Goal: Task Accomplishment & Management: Manage account settings

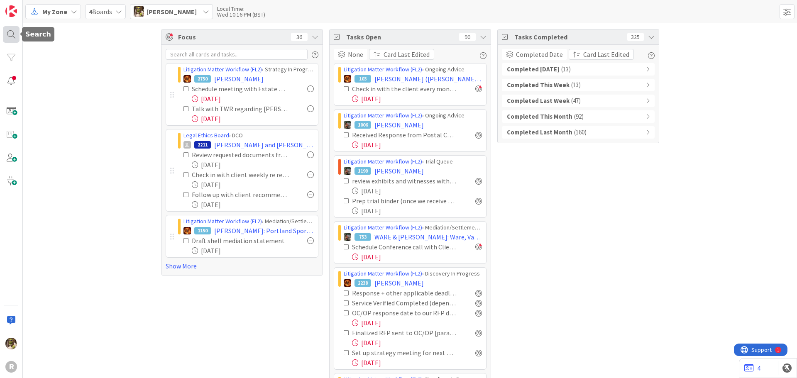
click at [10, 35] on div at bounding box center [11, 34] width 17 height 17
drag, startPoint x: 64, startPoint y: 26, endPoint x: 10, endPoint y: 35, distance: 55.5
click at [10, 35] on div "R Search stewart Search All Boards No results found." at bounding box center [11, 189] width 23 height 378
type input "dee"
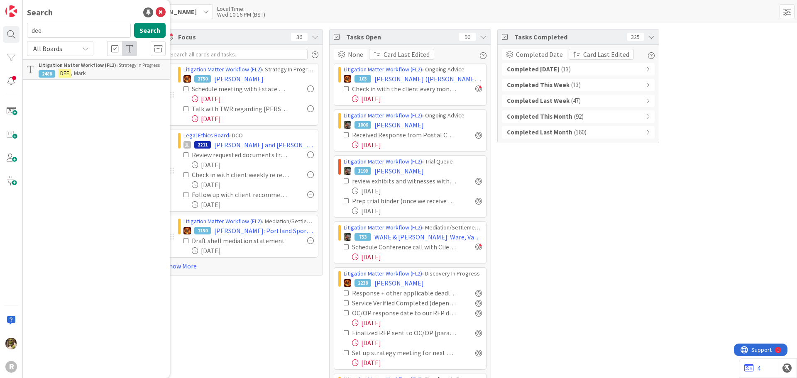
click at [76, 69] on p "DEE , Mark" at bounding box center [102, 73] width 127 height 9
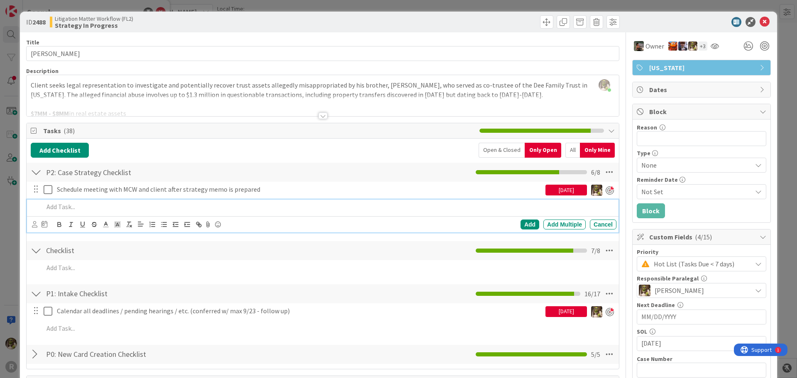
click at [78, 213] on div at bounding box center [328, 207] width 576 height 15
click at [34, 227] on div at bounding box center [34, 224] width 5 height 9
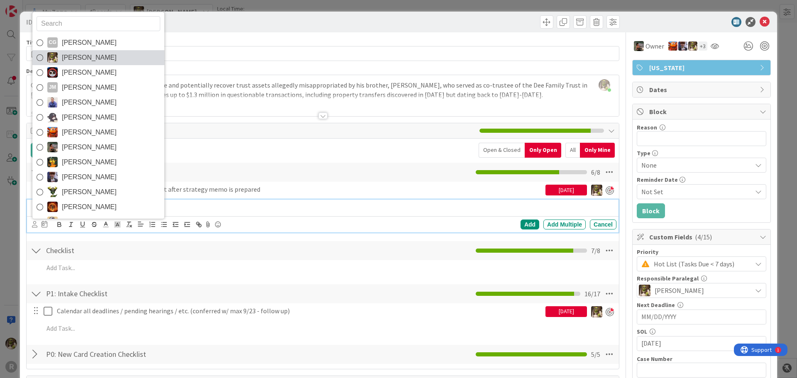
click at [69, 54] on span "[PERSON_NAME]" at bounding box center [89, 57] width 55 height 12
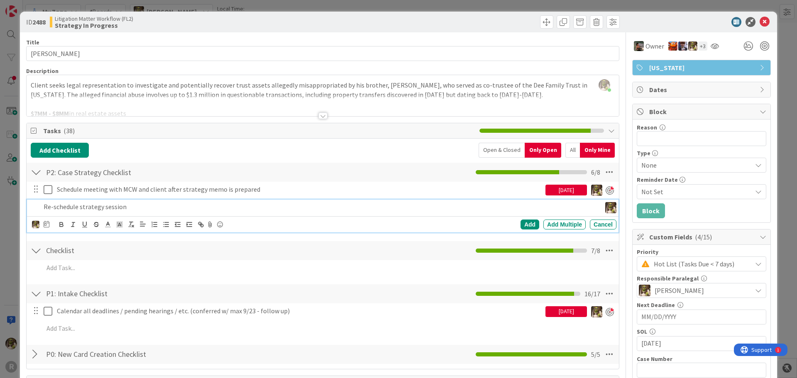
click at [46, 222] on icon at bounding box center [47, 224] width 6 height 7
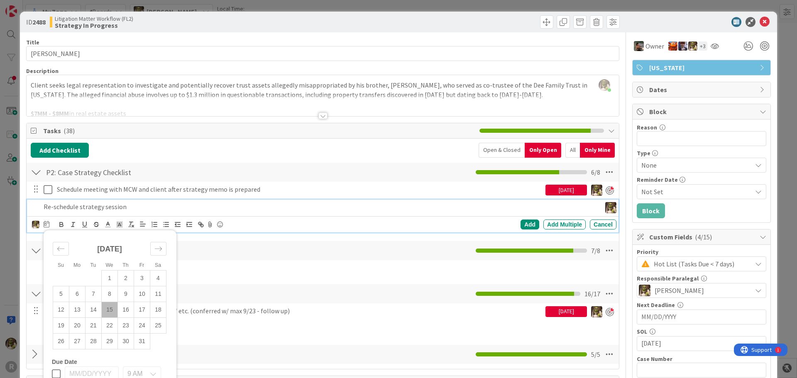
click at [107, 309] on td "15" at bounding box center [110, 310] width 16 height 16
type input "[DATE]"
click at [521, 223] on div "Add" at bounding box center [529, 225] width 19 height 10
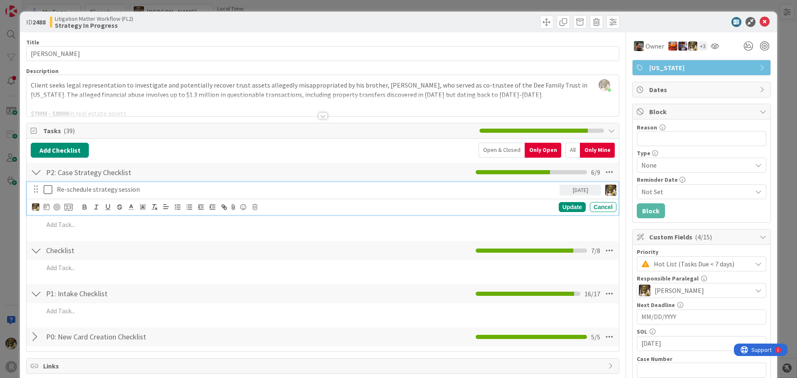
click at [48, 193] on icon at bounding box center [48, 190] width 9 height 10
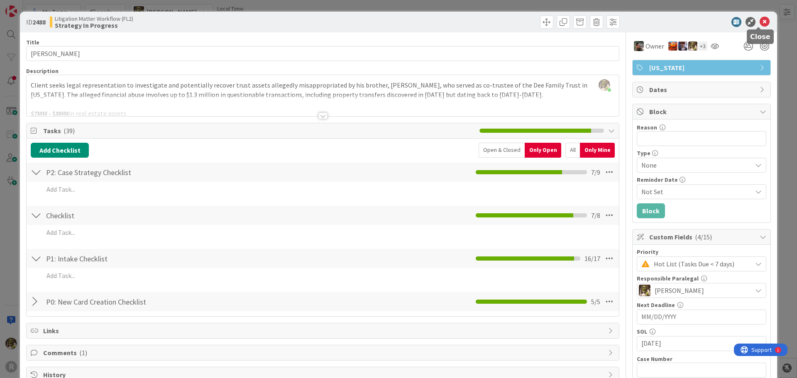
click at [759, 22] on icon at bounding box center [764, 22] width 10 height 10
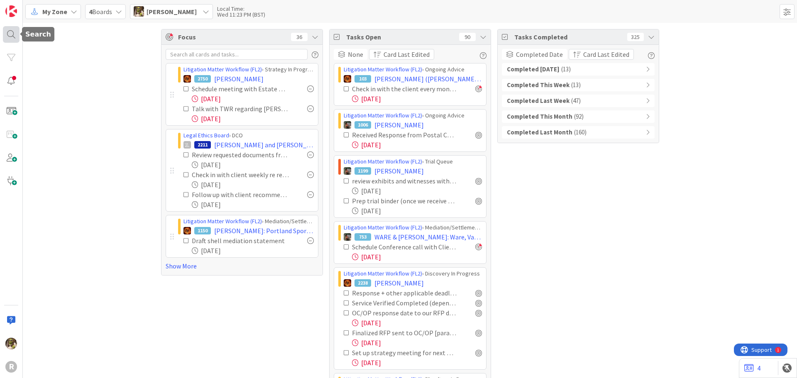
click at [5, 36] on div at bounding box center [11, 34] width 17 height 17
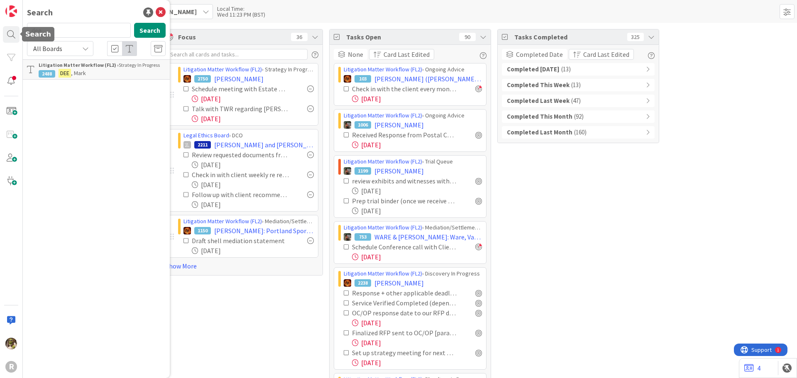
drag, startPoint x: 78, startPoint y: 32, endPoint x: 2, endPoint y: 39, distance: 76.3
click at [2, 39] on div "R Search dee Search All Boards Litigation Matter Workflow (FL2) › Strategy In P…" at bounding box center [11, 189] width 23 height 378
type input "rous"
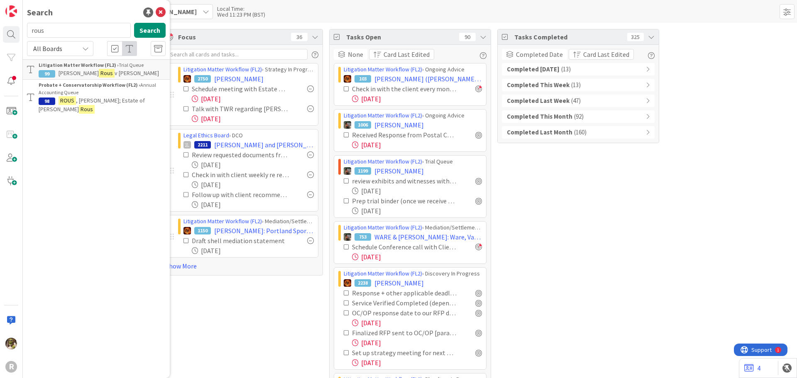
click at [92, 67] on b "Litigation Matter Workflow (FL2) ›" at bounding box center [79, 65] width 80 height 6
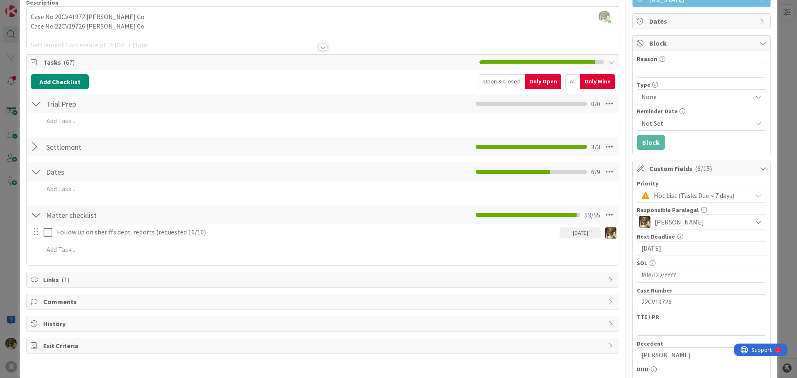
scroll to position [83, 0]
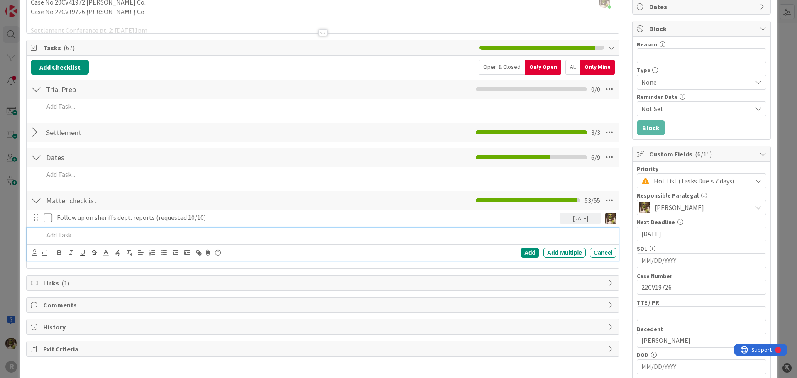
click at [84, 239] on p at bounding box center [328, 235] width 569 height 10
click at [34, 250] on icon at bounding box center [34, 252] width 5 height 6
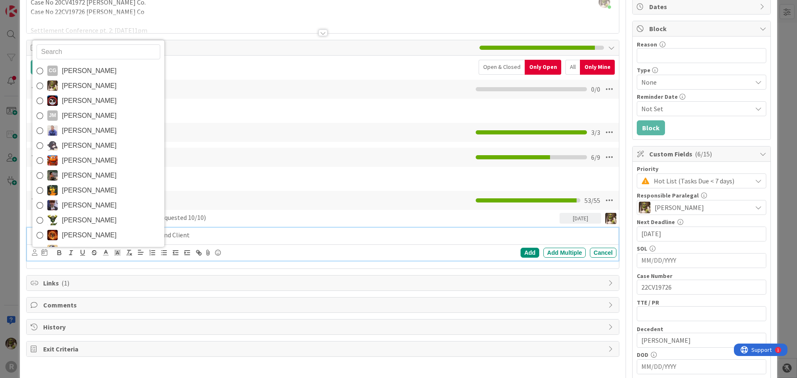
drag, startPoint x: 70, startPoint y: 86, endPoint x: 70, endPoint y: 127, distance: 41.1
click at [70, 86] on span "[PERSON_NAME]" at bounding box center [89, 86] width 55 height 12
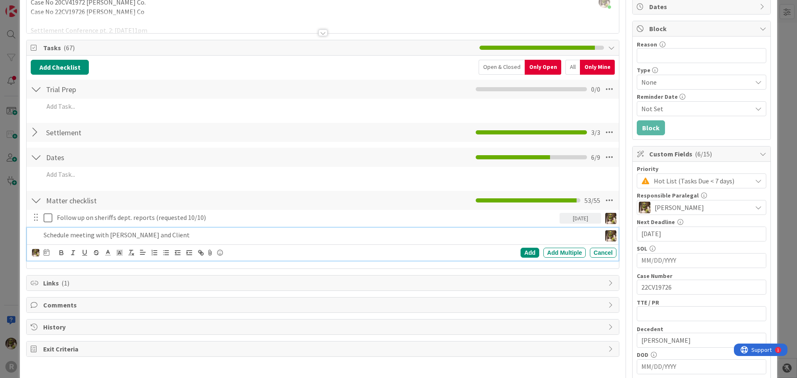
click at [46, 260] on div "CG Casandra Garcia Lopez Devine Gines Jasmin Sanchez JM Jeff Myers John Grant K…" at bounding box center [322, 252] width 591 height 16
click at [46, 253] on icon at bounding box center [47, 252] width 6 height 7
click at [108, 338] on td "15" at bounding box center [110, 338] width 16 height 16
type input "[DATE]"
click at [522, 251] on div "Add" at bounding box center [529, 253] width 19 height 10
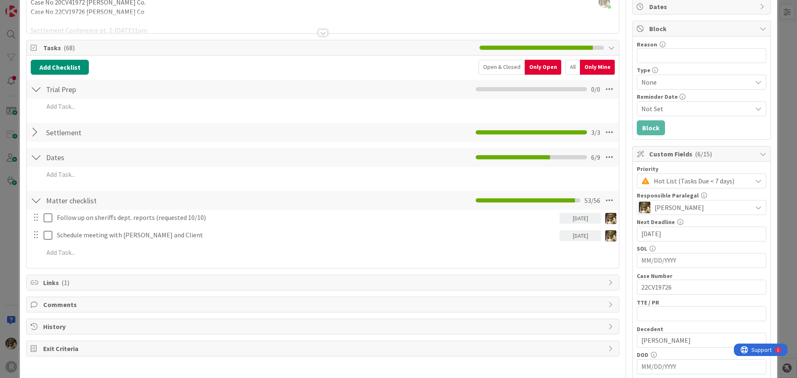
scroll to position [0, 0]
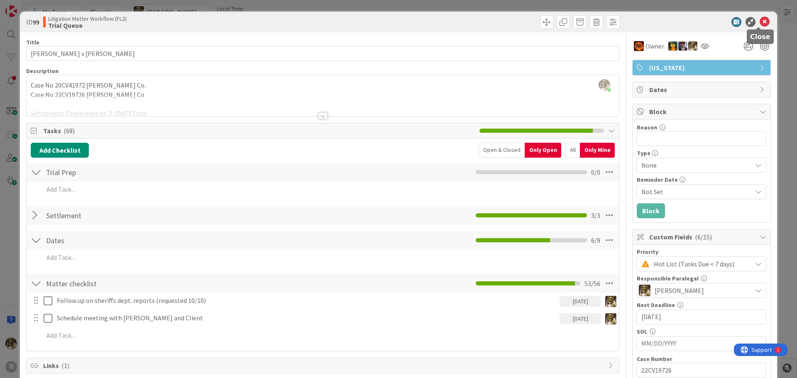
drag, startPoint x: 760, startPoint y: 22, endPoint x: 686, endPoint y: 32, distance: 74.6
click at [760, 21] on icon at bounding box center [764, 22] width 10 height 10
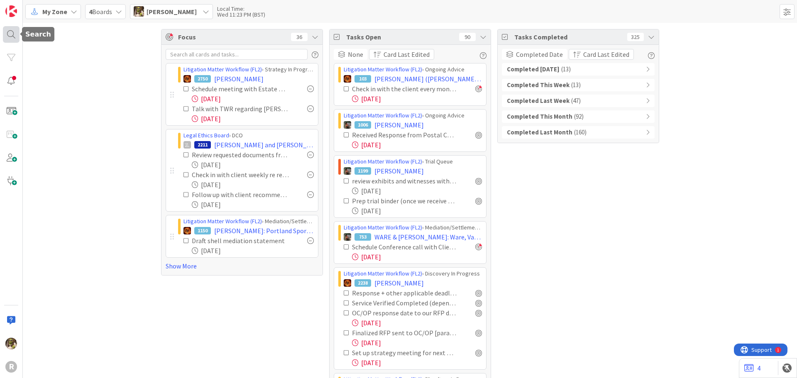
click at [15, 37] on div at bounding box center [11, 34] width 17 height 17
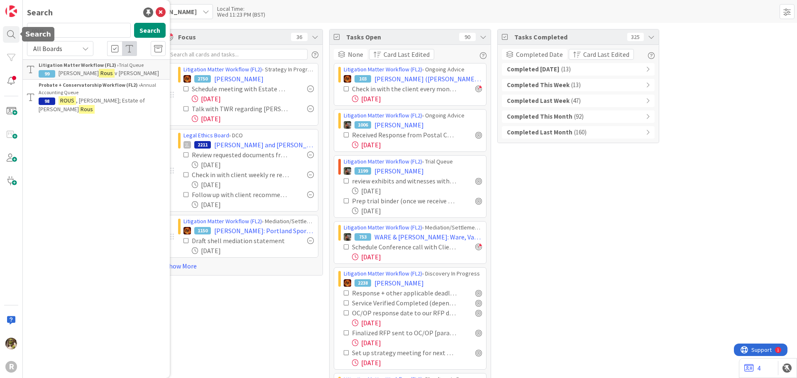
drag, startPoint x: -3, startPoint y: 29, endPoint x: -11, endPoint y: 29, distance: 7.9
click at [0, 29] on html "R Search rous Search All Boards Litigation Matter Workflow (FL2) › Trial Queue …" at bounding box center [398, 189] width 797 height 378
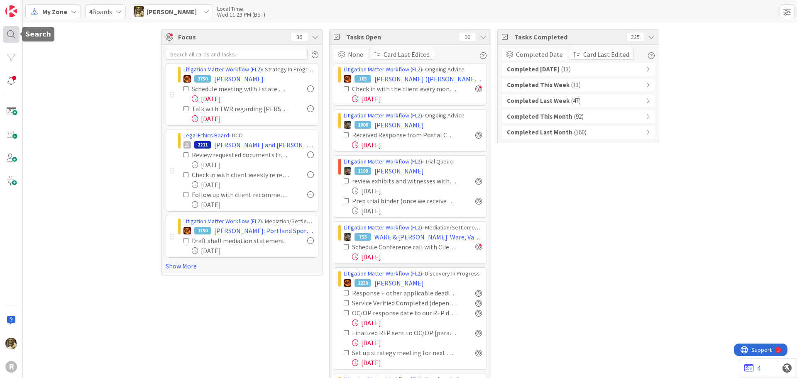
click at [11, 36] on div at bounding box center [11, 34] width 17 height 17
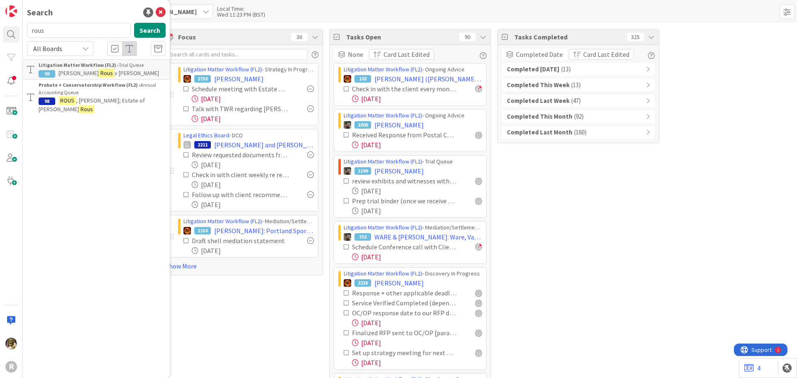
click at [32, 30] on input "rous" at bounding box center [79, 30] width 104 height 15
type input "dixson"
click at [105, 68] on div "Litigation Matter Workflow (FL2) › Trial Queue" at bounding box center [102, 64] width 127 height 7
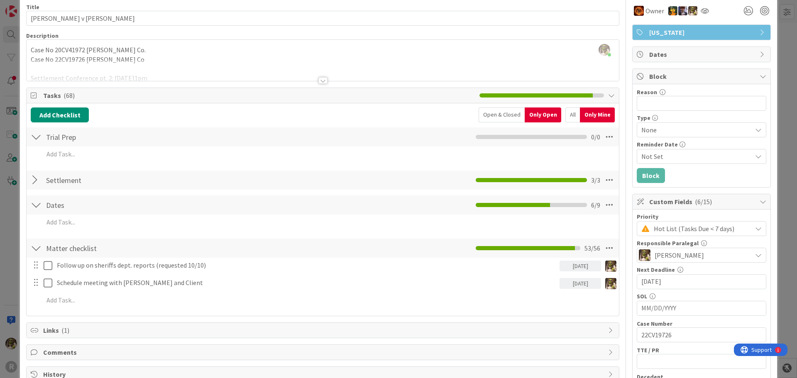
scroll to position [83, 0]
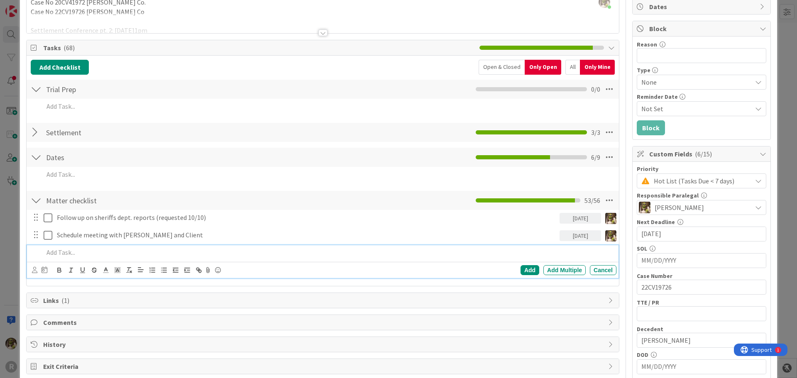
click at [98, 253] on p at bounding box center [328, 253] width 569 height 10
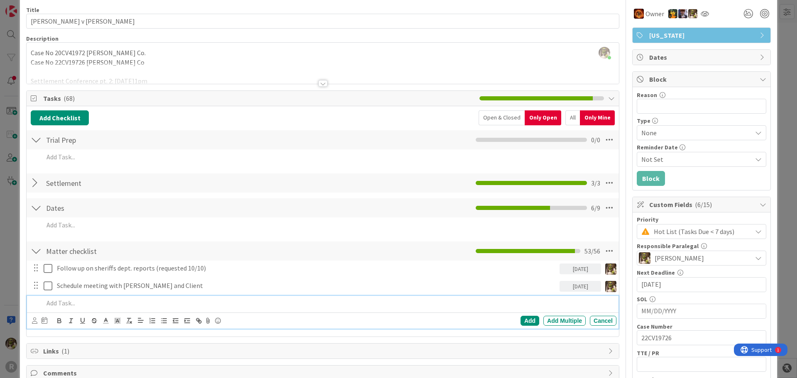
scroll to position [0, 0]
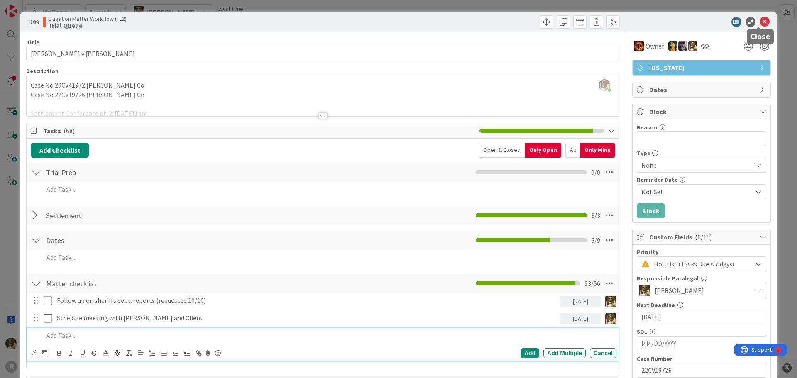
click at [760, 20] on icon at bounding box center [764, 22] width 10 height 10
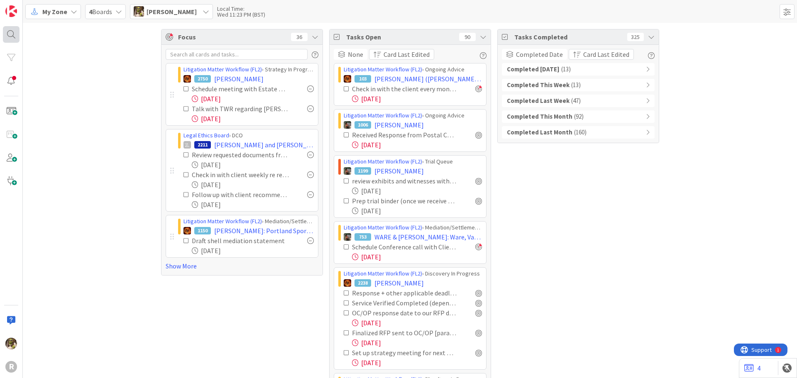
click at [14, 32] on div at bounding box center [11, 34] width 17 height 17
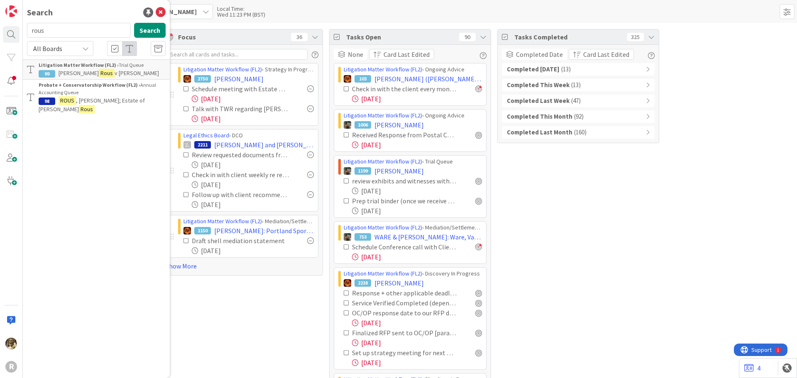
drag, startPoint x: 57, startPoint y: 34, endPoint x: -1, endPoint y: 36, distance: 58.1
click at [0, 36] on html "R Search rous Search All Boards Litigation Matter Workflow (FL2) › Trial Queue …" at bounding box center [398, 189] width 797 height 378
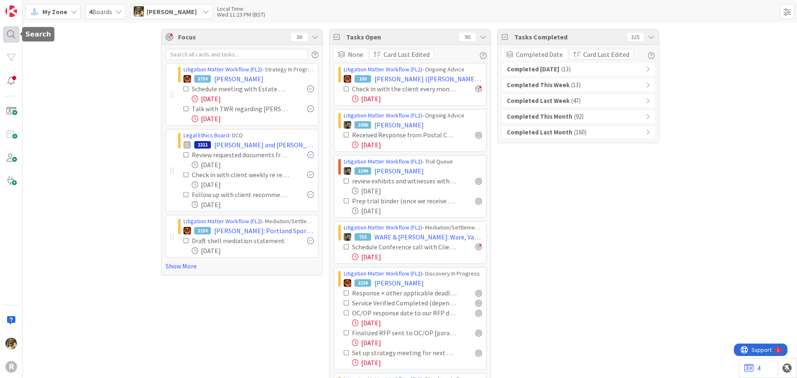
click at [14, 29] on div at bounding box center [11, 34] width 17 height 17
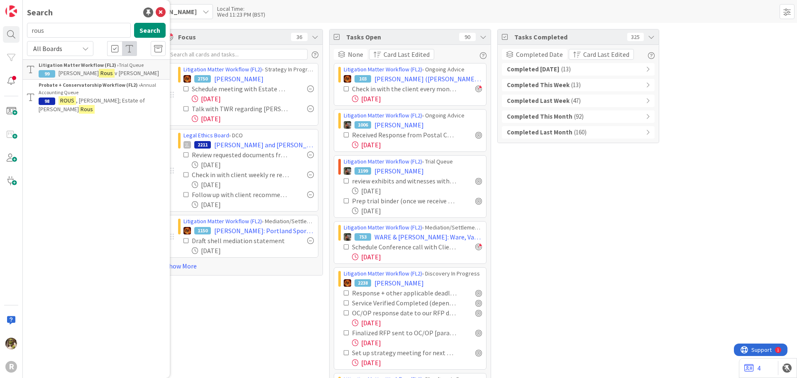
drag, startPoint x: 39, startPoint y: 32, endPoint x: 30, endPoint y: 32, distance: 8.3
click at [30, 32] on input "rous" at bounding box center [79, 30] width 104 height 15
type input "dixson"
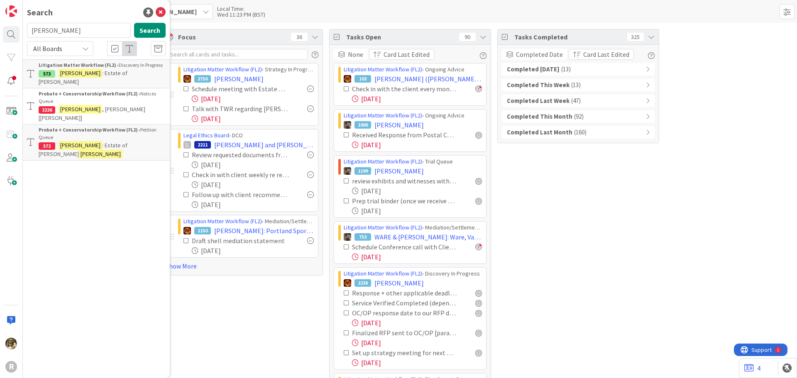
click at [113, 68] on div "Litigation Matter Workflow (FL2) › Discovery In Progress" at bounding box center [102, 64] width 127 height 7
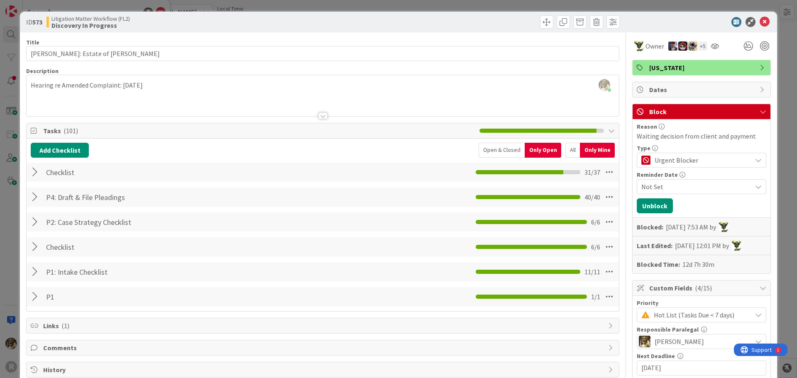
click at [29, 173] on div "Checklist Checklist Name 9 / 64 Checklist 31 / 37" at bounding box center [323, 172] width 592 height 19
click at [38, 169] on div at bounding box center [36, 172] width 11 height 15
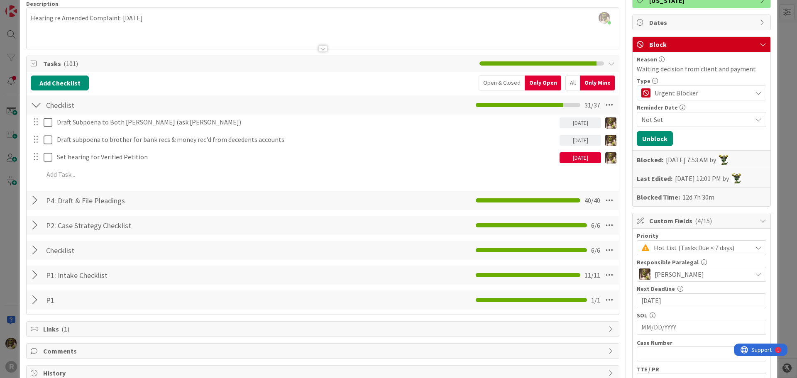
scroll to position [83, 0]
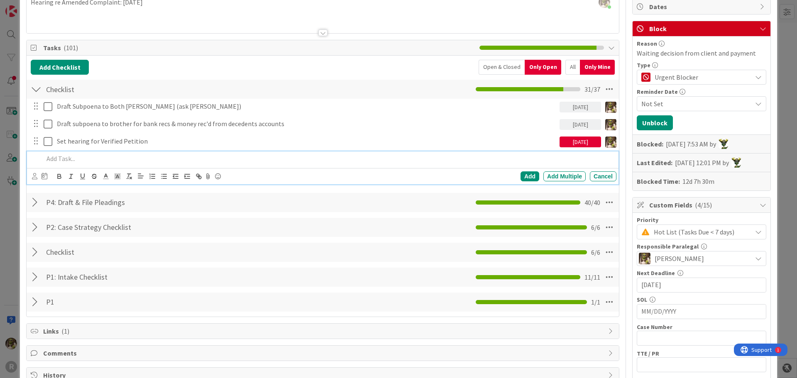
click at [107, 159] on p at bounding box center [328, 159] width 569 height 10
click at [38, 176] on div at bounding box center [39, 176] width 15 height 10
click at [31, 178] on div "Add Add Multiple Cancel" at bounding box center [322, 176] width 591 height 16
click at [34, 173] on icon at bounding box center [34, 176] width 5 height 6
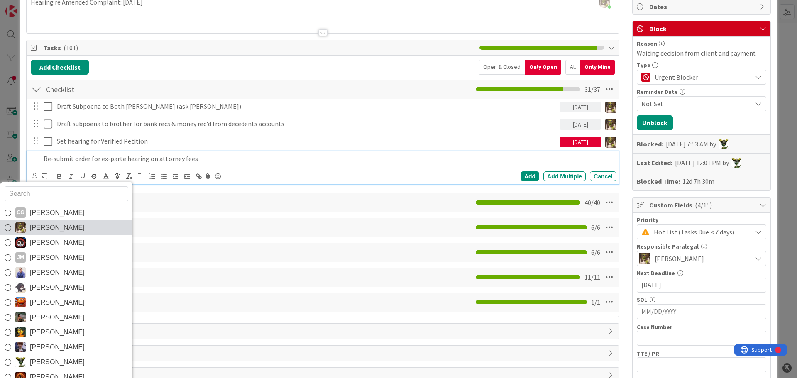
click at [7, 228] on icon at bounding box center [8, 228] width 7 height 12
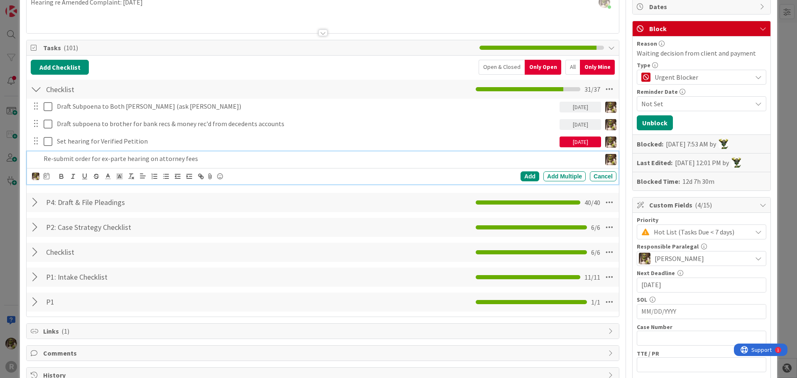
click at [50, 176] on div "CG Casandra Garcia Lopez Devine Gines Jasmin Sanchez JM Jeff Myers John Grant K…" at bounding box center [324, 177] width 584 height 12
click at [46, 176] on icon at bounding box center [47, 176] width 6 height 7
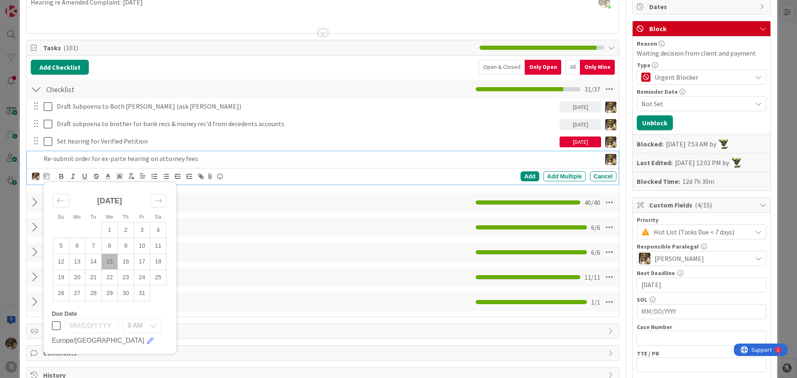
click at [115, 259] on td "15" at bounding box center [110, 262] width 16 height 16
type input "[DATE]"
click at [525, 175] on div "Add" at bounding box center [529, 176] width 19 height 10
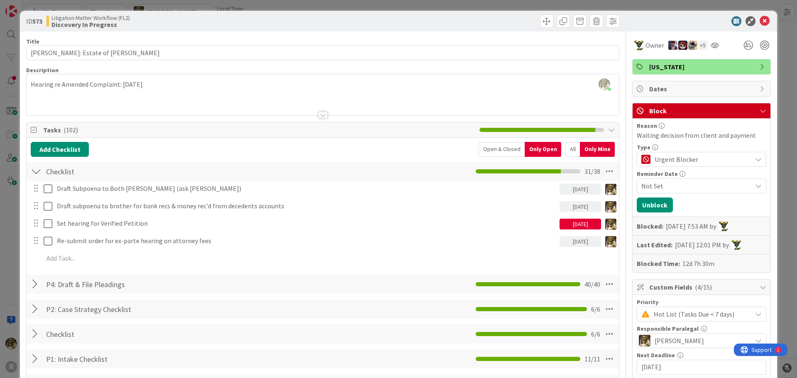
scroll to position [0, 0]
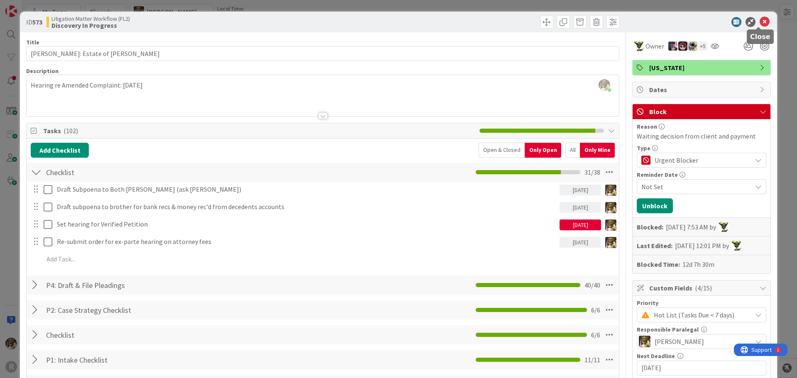
click at [759, 22] on icon at bounding box center [764, 22] width 10 height 10
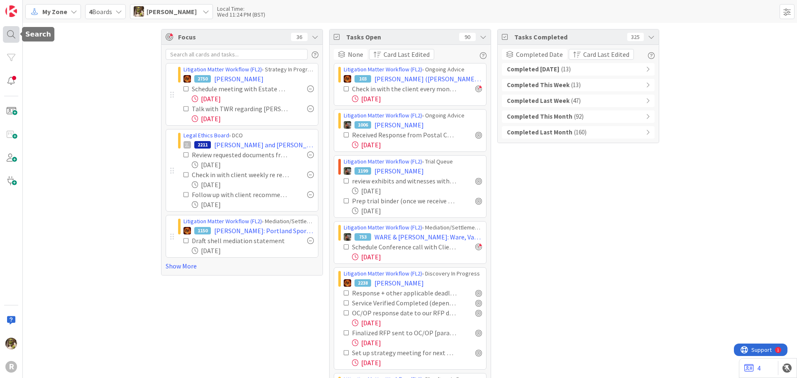
click at [13, 32] on div at bounding box center [11, 34] width 17 height 17
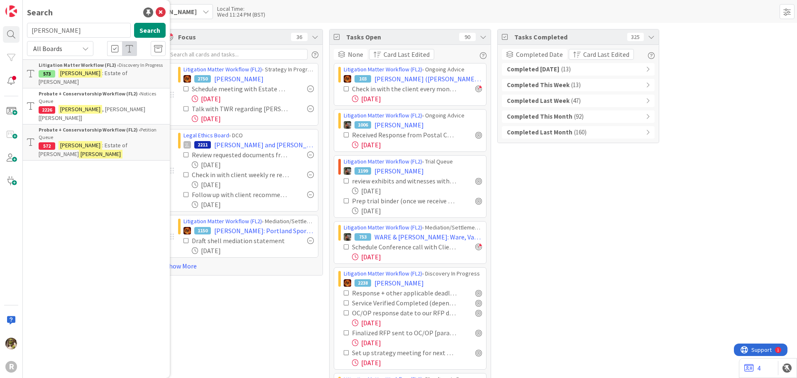
drag, startPoint x: 61, startPoint y: 33, endPoint x: 53, endPoint y: 33, distance: 7.9
click at [53, 33] on input "dixson" at bounding box center [79, 30] width 104 height 15
click at [80, 66] on b "Litigation Matter Workflow (FL2) ›" at bounding box center [79, 65] width 80 height 6
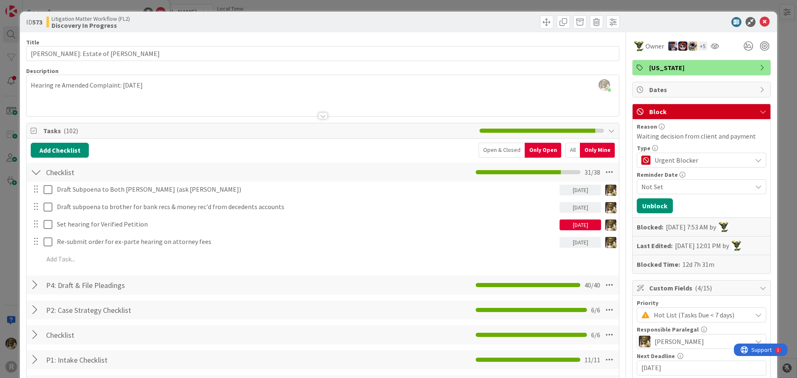
drag, startPoint x: 483, startPoint y: 148, endPoint x: 571, endPoint y: 155, distance: 88.2
click at [483, 148] on div "Open & Closed" at bounding box center [501, 150] width 46 height 15
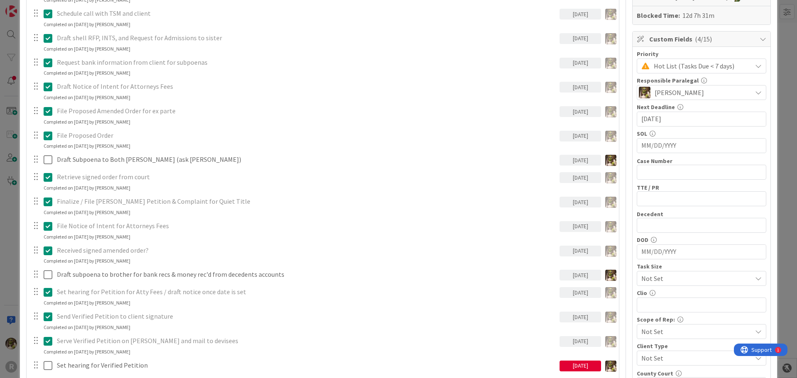
scroll to position [83, 0]
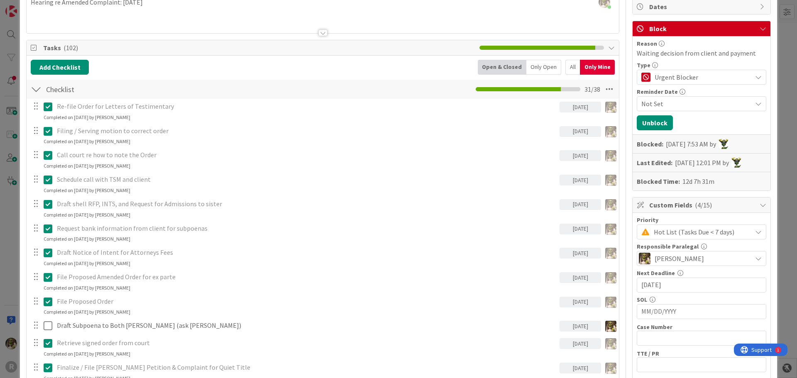
drag, startPoint x: 406, startPoint y: 232, endPoint x: 607, endPoint y: 27, distance: 286.7
click at [607, 27] on div at bounding box center [323, 22] width 592 height 21
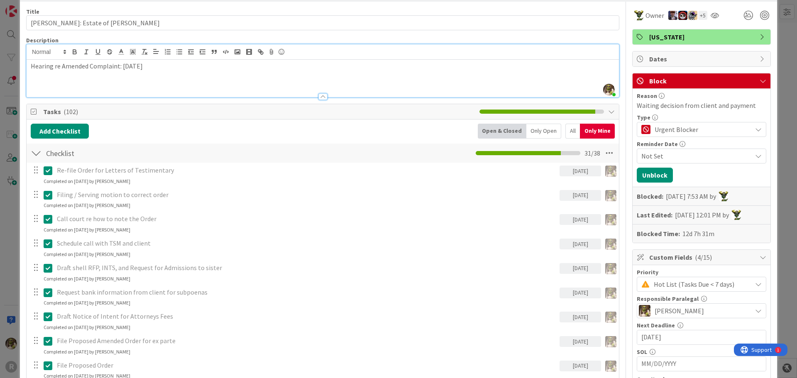
scroll to position [0, 0]
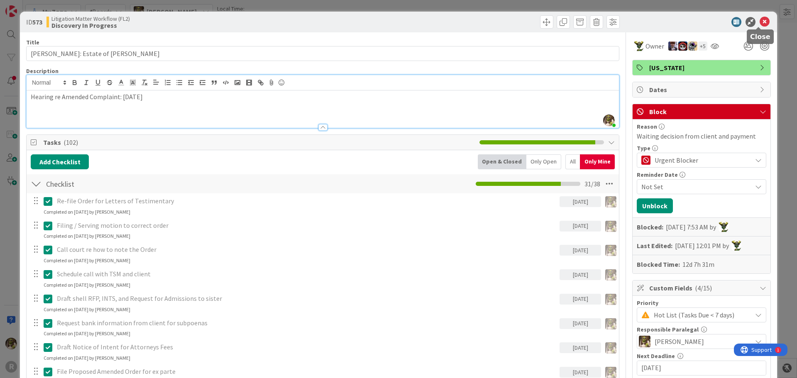
click at [759, 21] on icon at bounding box center [764, 22] width 10 height 10
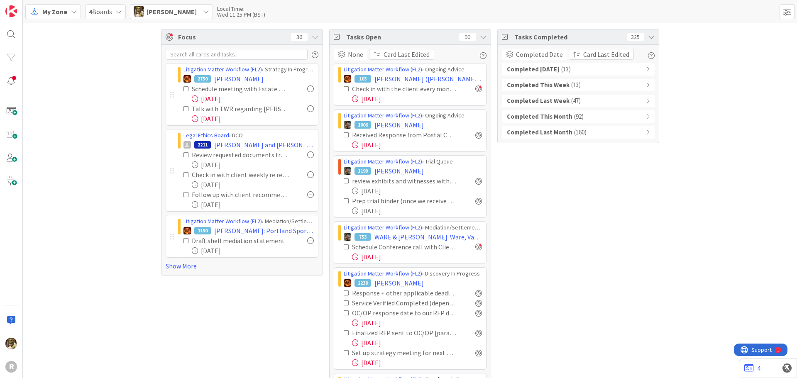
drag, startPoint x: 690, startPoint y: 175, endPoint x: 662, endPoint y: 184, distance: 29.1
click at [690, 176] on div "Focus 36 Litigation Matter Workflow (FL2) › Strategy In Progress 2750 QVALE, Gl…" at bounding box center [410, 363] width 774 height 681
click at [7, 37] on div at bounding box center [11, 34] width 17 height 17
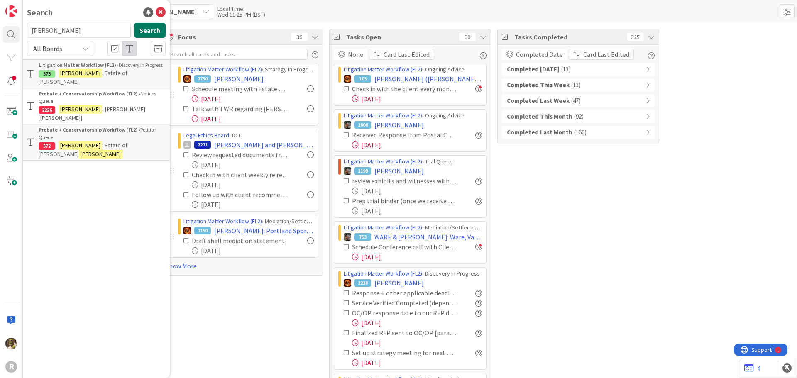
click at [157, 34] on button "Search" at bounding box center [150, 30] width 32 height 15
click at [82, 66] on b "Litigation Matter Workflow (FL2) ›" at bounding box center [79, 65] width 80 height 6
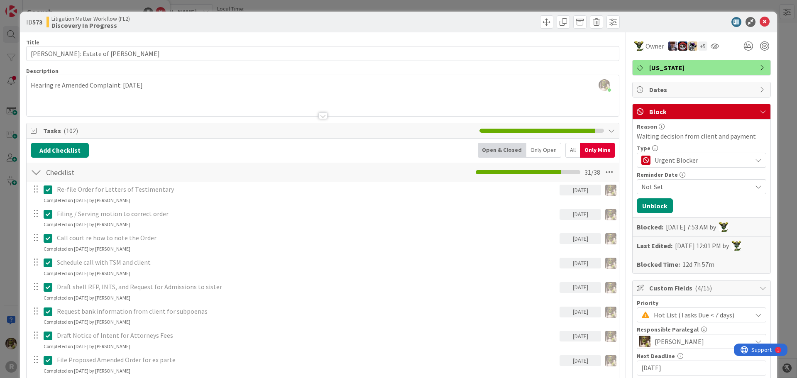
click at [543, 153] on div "Only Open" at bounding box center [543, 150] width 35 height 15
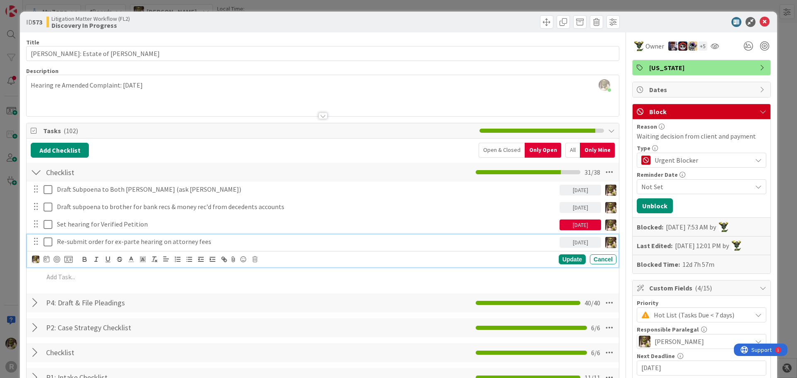
click at [112, 242] on p "Re-submit order for ex-parte hearing on attorney fees" at bounding box center [306, 242] width 499 height 10
click at [246, 238] on p "Re-submit order for ex-parte hearing on attorney fees" at bounding box center [306, 242] width 499 height 10
click at [47, 260] on icon at bounding box center [47, 259] width 6 height 7
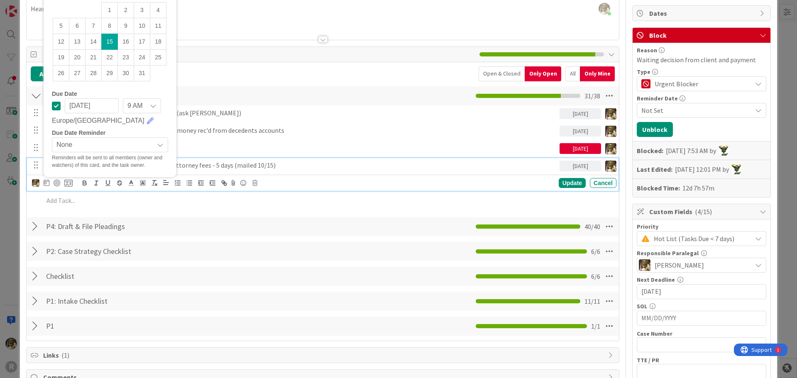
scroll to position [83, 0]
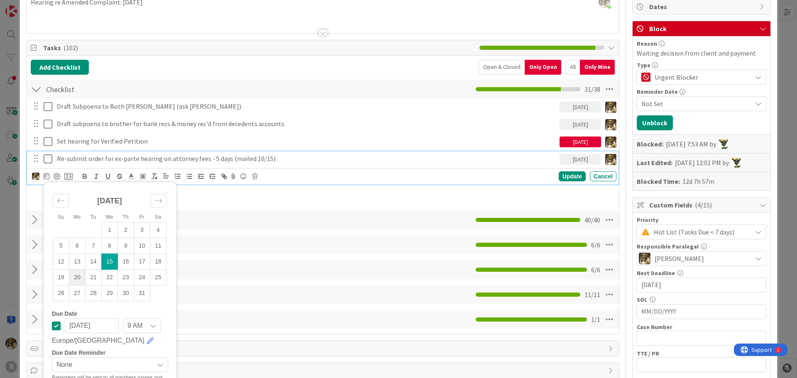
click at [77, 280] on td "20" at bounding box center [77, 277] width 16 height 16
type input "10/20/2025"
click at [567, 176] on div "Update" at bounding box center [572, 176] width 27 height 10
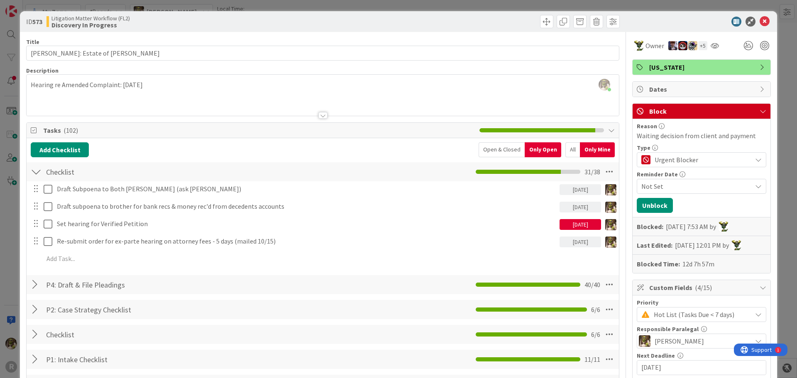
scroll to position [0, 0]
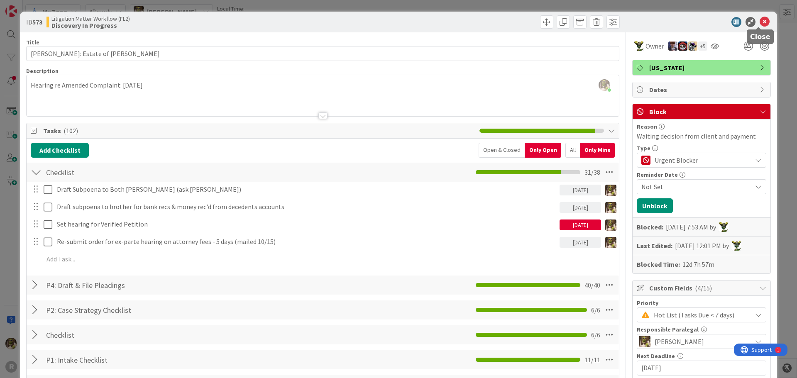
click at [759, 20] on icon at bounding box center [764, 22] width 10 height 10
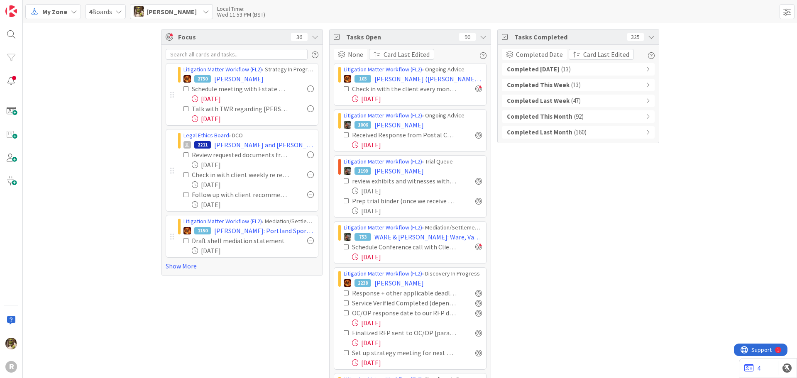
drag, startPoint x: 183, startPoint y: 264, endPoint x: 189, endPoint y: 252, distance: 14.1
click at [183, 264] on link "Show More" at bounding box center [242, 266] width 153 height 10
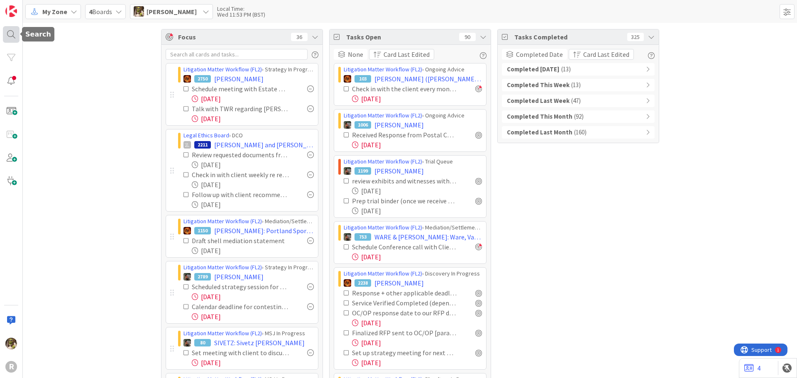
click at [10, 36] on div at bounding box center [11, 34] width 17 height 17
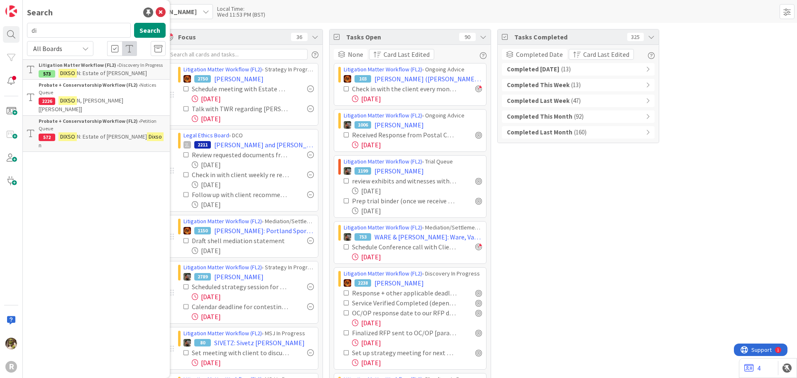
type input "d"
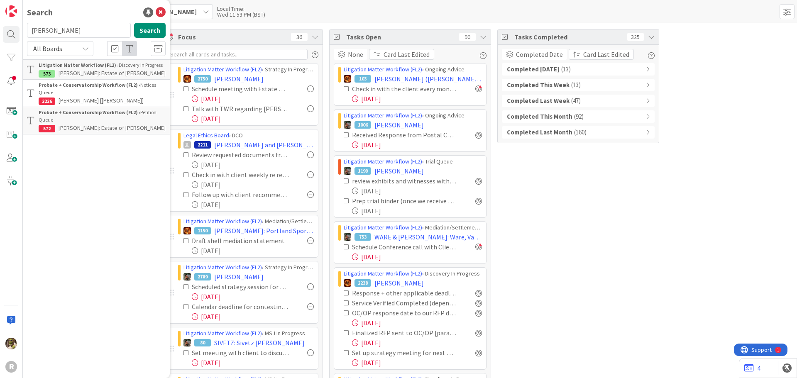
type input "laughery"
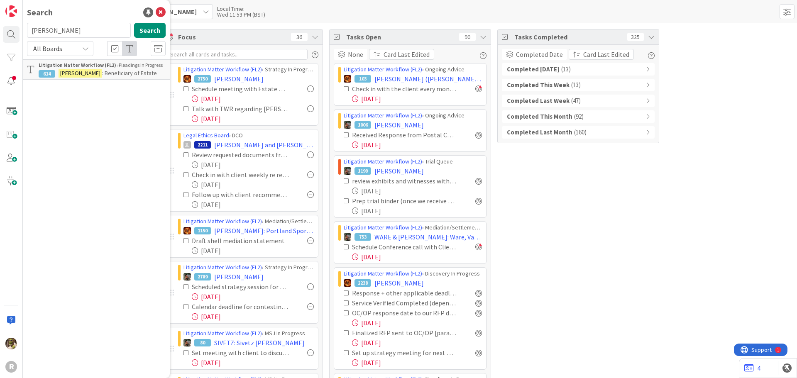
click at [88, 66] on b "Litigation Matter Workflow (FL2) ›" at bounding box center [79, 65] width 80 height 6
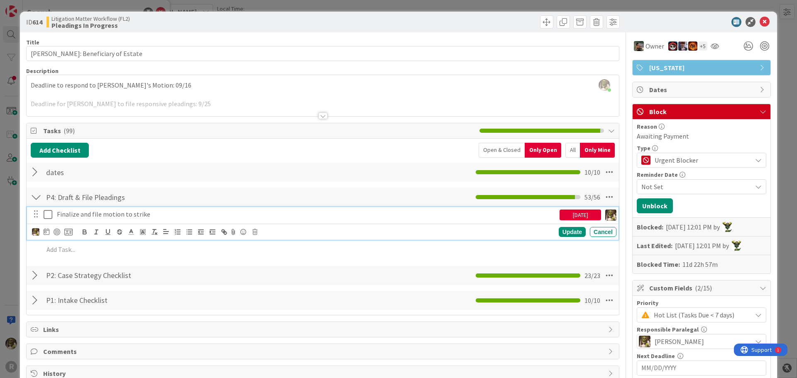
click at [173, 215] on p "Finalize and file motion to strike" at bounding box center [306, 215] width 499 height 10
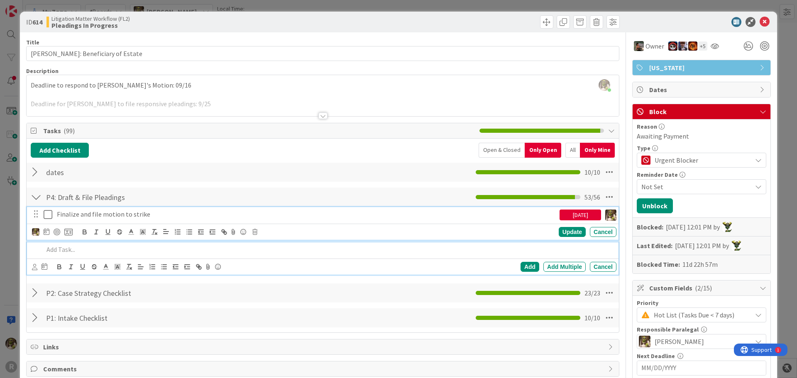
click at [97, 251] on p at bounding box center [328, 250] width 569 height 10
click at [212, 216] on p "Finalize and file motion to strike" at bounding box center [306, 215] width 499 height 10
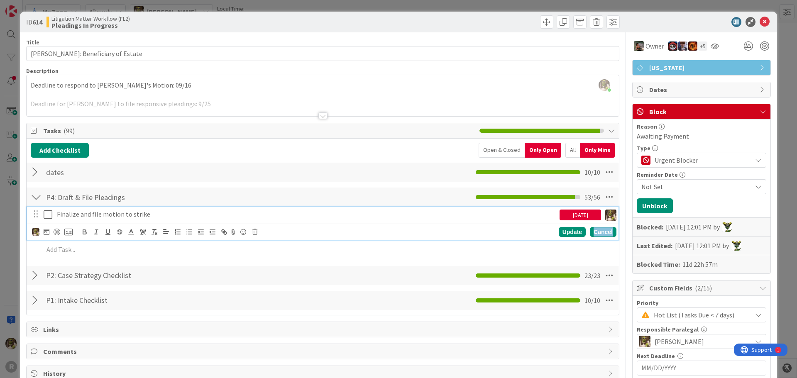
click at [601, 233] on div "Cancel" at bounding box center [603, 232] width 27 height 10
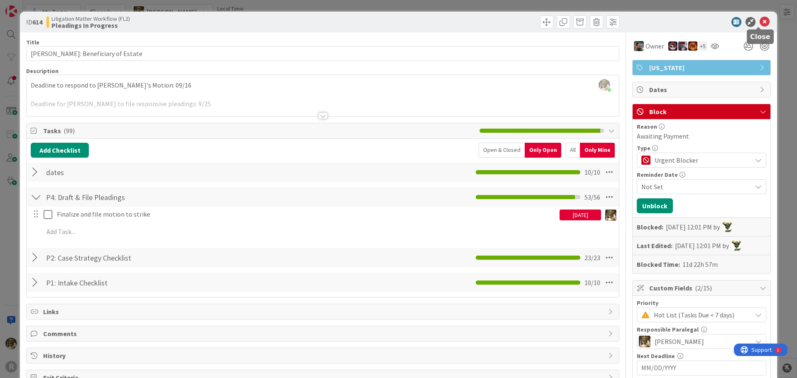
click at [759, 20] on icon at bounding box center [764, 22] width 10 height 10
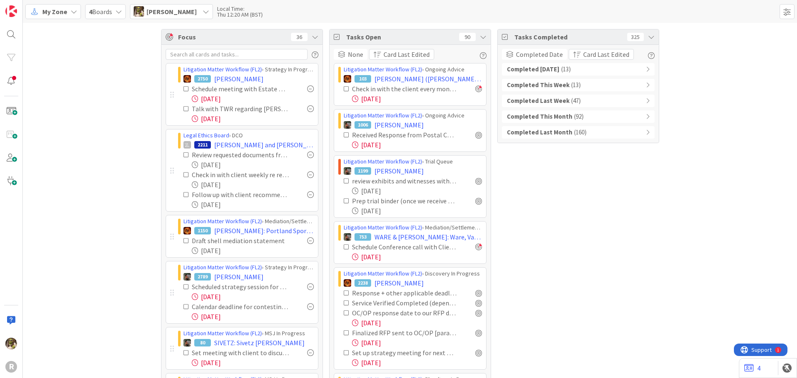
click at [639, 63] on div "Completed Today ( 13 )" at bounding box center [578, 69] width 153 height 12
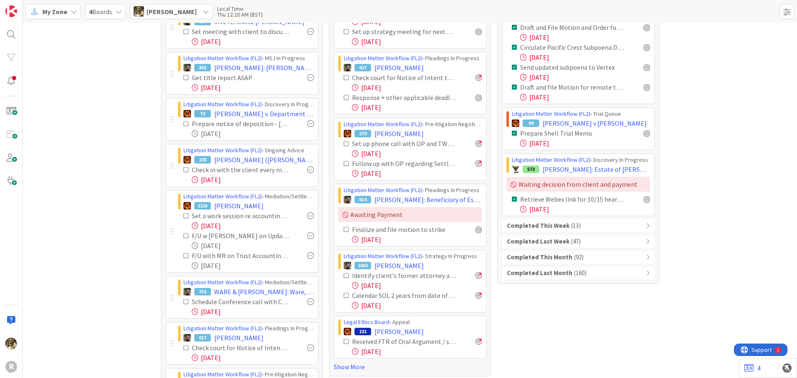
scroll to position [332, 0]
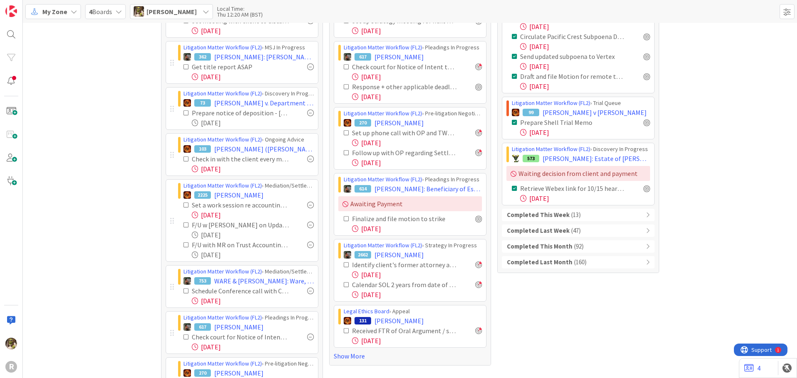
click at [707, 110] on div "Focus 36 Litigation Matter Workflow (FL2) › Strategy In Progress 2750 QVALE, Gl…" at bounding box center [410, 367] width 774 height 1353
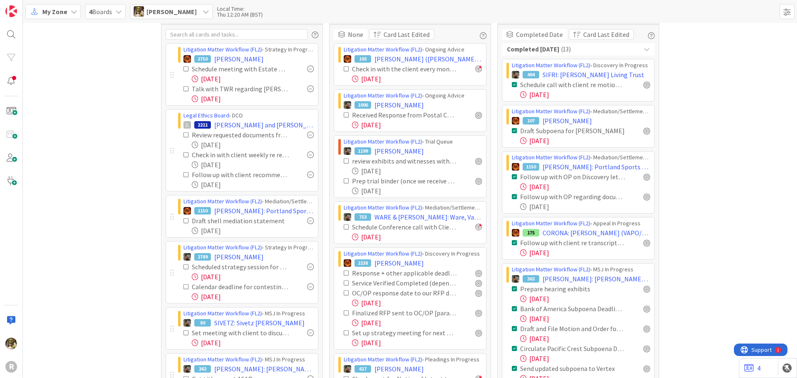
scroll to position [0, 0]
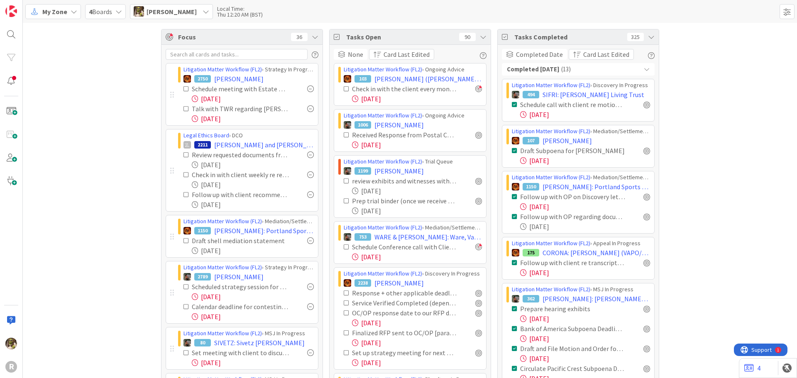
click at [649, 38] on icon at bounding box center [651, 37] width 7 height 7
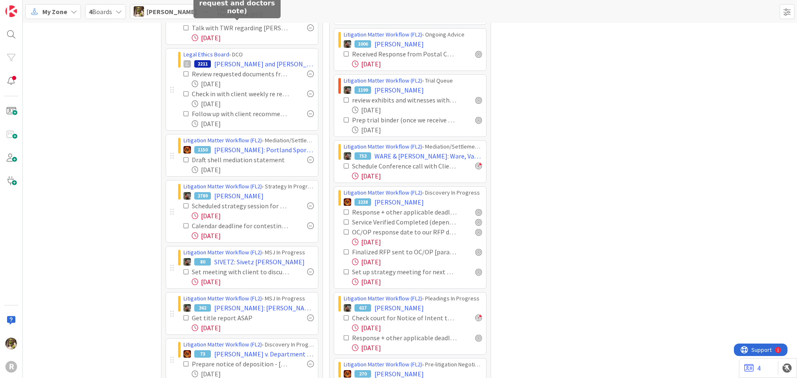
scroll to position [83, 0]
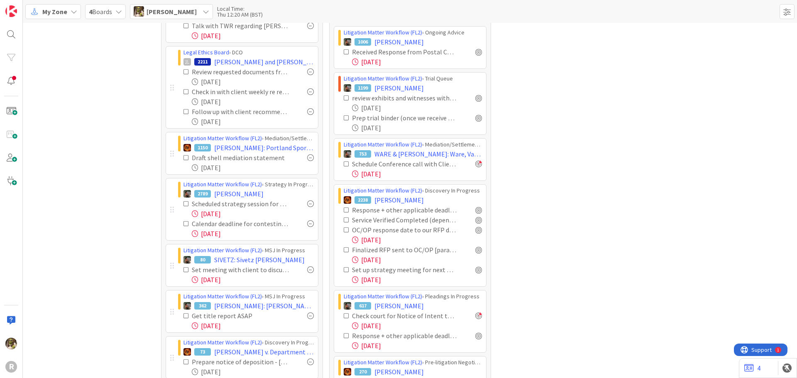
click at [183, 203] on icon at bounding box center [186, 204] width 6 height 6
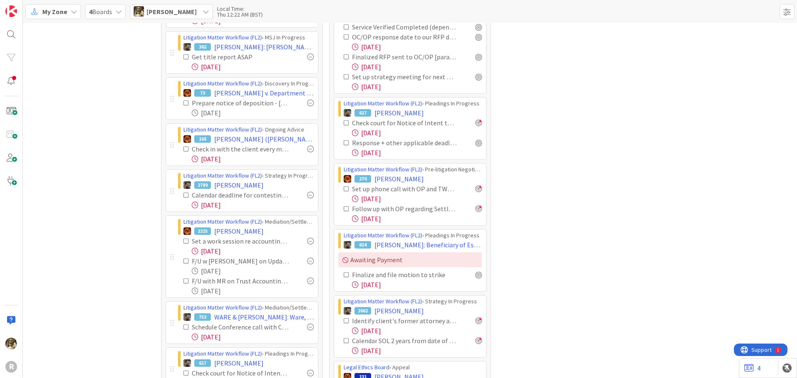
scroll to position [290, 0]
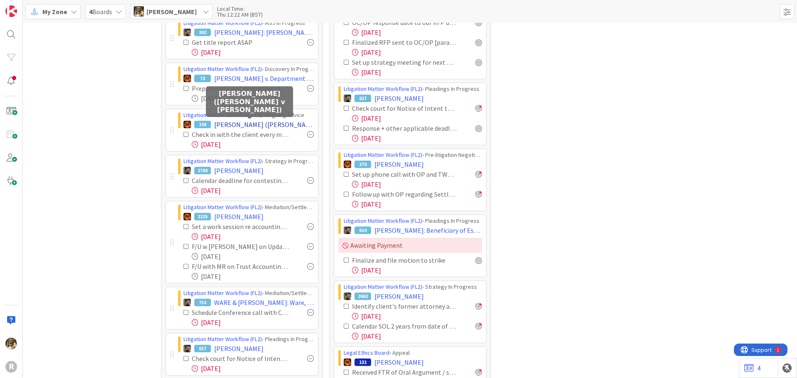
click at [277, 122] on span "[PERSON_NAME] ([PERSON_NAME] v [PERSON_NAME])" at bounding box center [264, 125] width 100 height 10
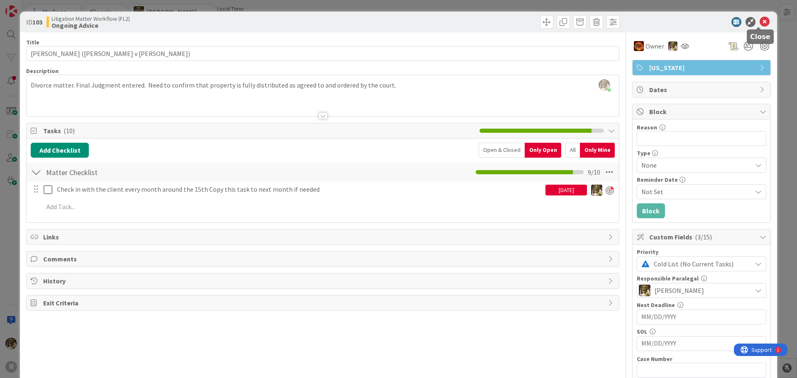
click at [759, 22] on icon at bounding box center [764, 22] width 10 height 10
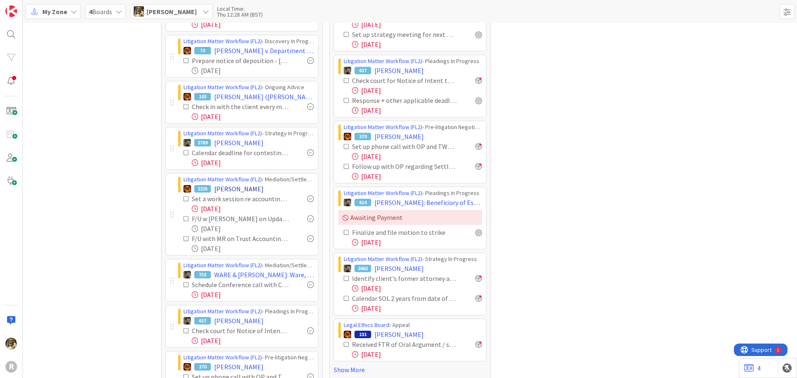
scroll to position [332, 0]
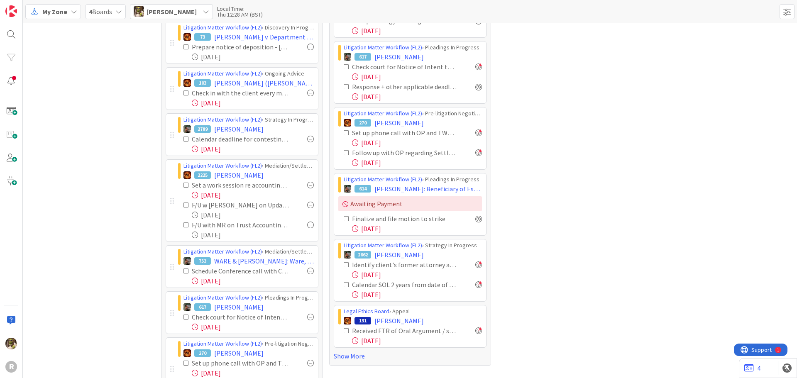
click at [184, 185] on icon at bounding box center [186, 185] width 6 height 6
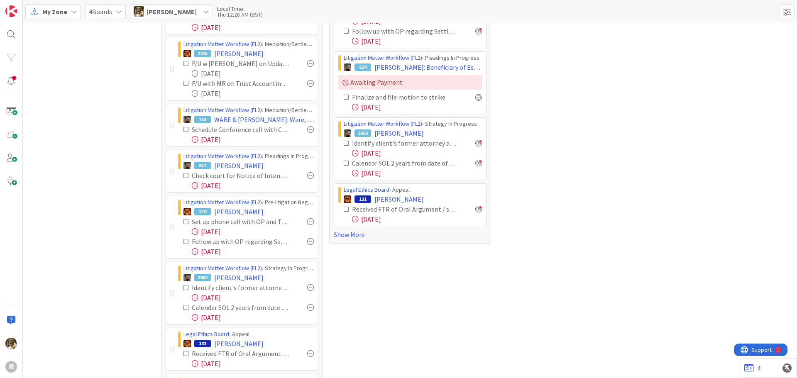
scroll to position [456, 0]
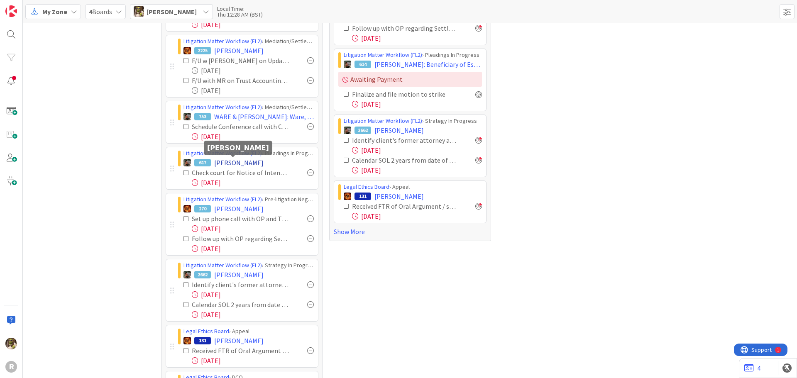
click at [234, 159] on span "MORADI, Shaian" at bounding box center [238, 163] width 49 height 10
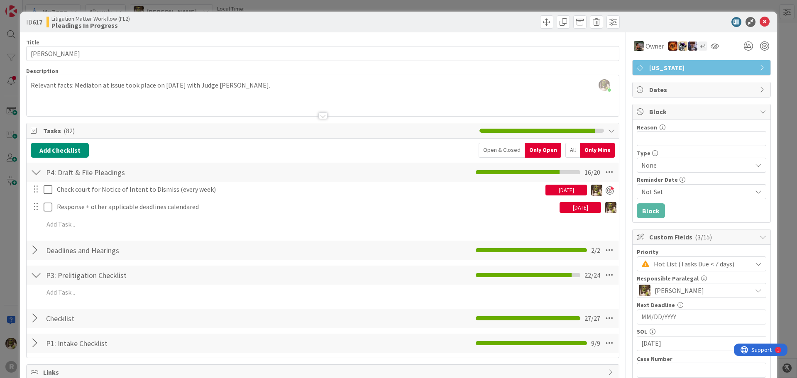
scroll to position [124, 0]
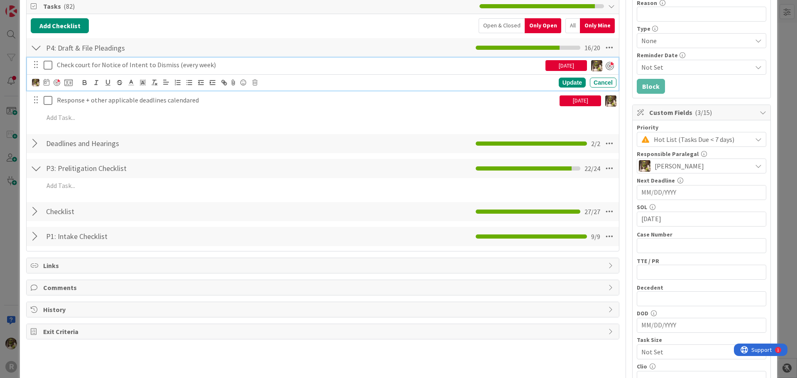
click at [115, 63] on p "Check court for Notice of Intent to Dismiss (every week)" at bounding box center [299, 65] width 485 height 10
click at [47, 82] on icon at bounding box center [47, 82] width 6 height 7
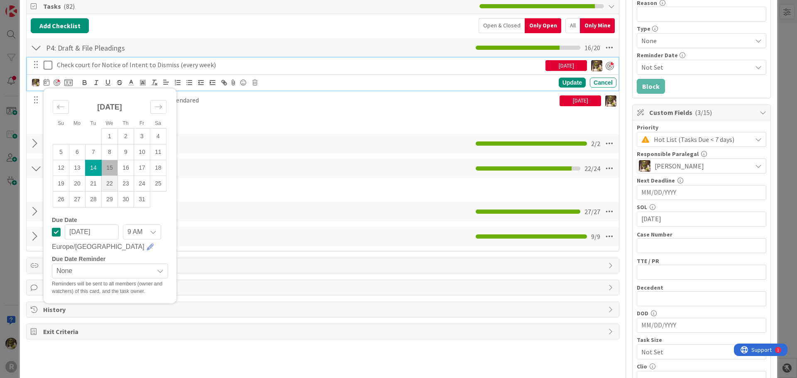
drag, startPoint x: 112, startPoint y: 183, endPoint x: 116, endPoint y: 181, distance: 4.5
click at [112, 183] on td "22" at bounding box center [110, 184] width 16 height 16
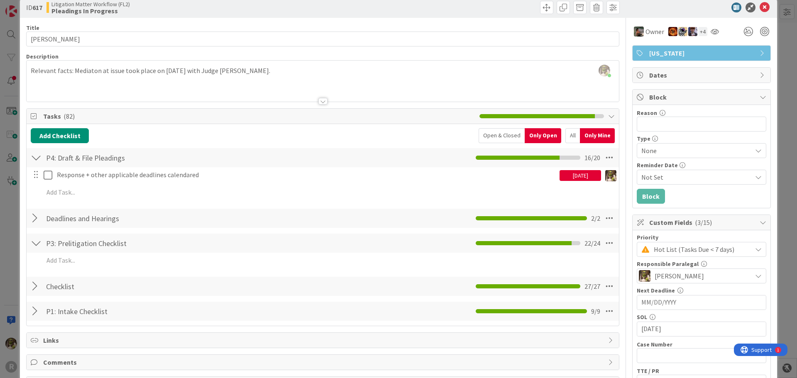
scroll to position [0, 0]
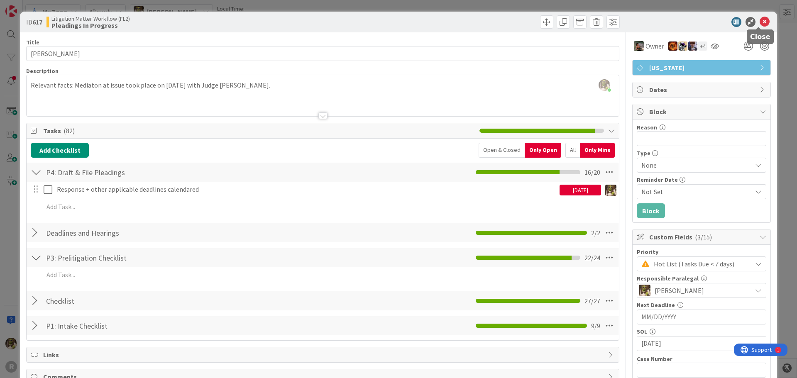
click at [759, 22] on icon at bounding box center [764, 22] width 10 height 10
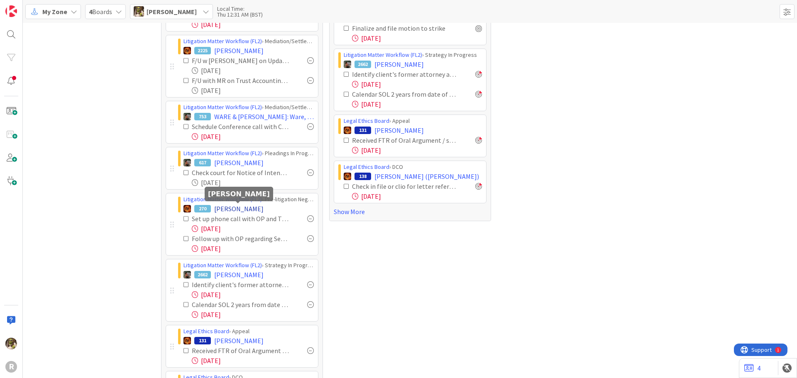
click at [242, 209] on span "SHERRIS, Lawrence" at bounding box center [238, 209] width 49 height 10
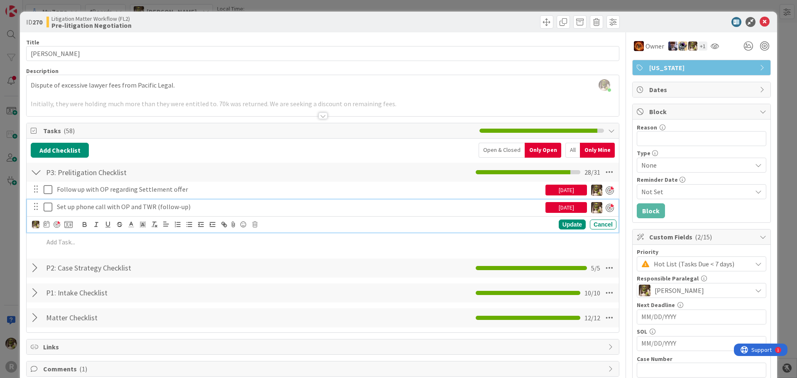
click at [70, 205] on p "Set up phone call with OP and TWR (follow-up)" at bounding box center [299, 207] width 485 height 10
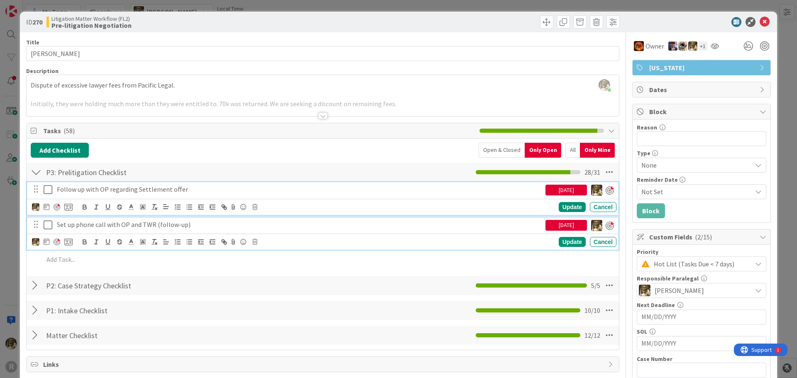
click at [82, 190] on p "Follow up with OP regarding Settlement offer" at bounding box center [299, 190] width 485 height 10
click at [197, 222] on p "Set up phone call with OP and TWR (follow-up)" at bounding box center [299, 225] width 485 height 10
click at [214, 189] on p "Follow up with OP regarding Settlement offer" at bounding box center [299, 190] width 485 height 10
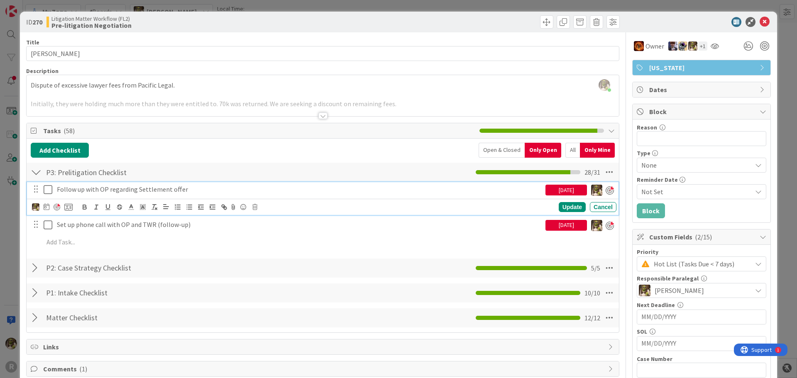
click at [47, 190] on icon at bounding box center [48, 190] width 9 height 10
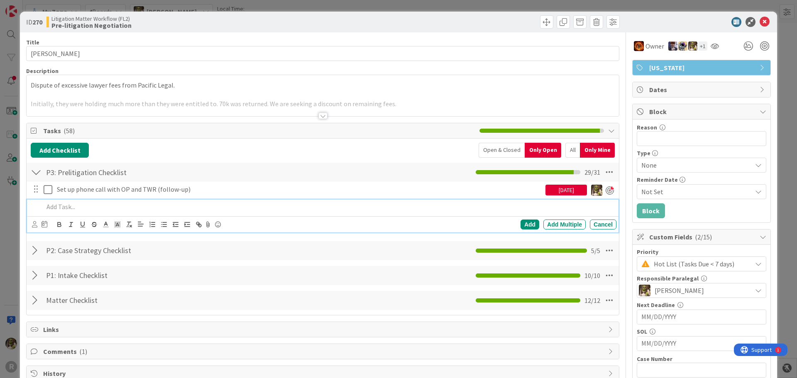
click at [115, 210] on p at bounding box center [328, 207] width 569 height 10
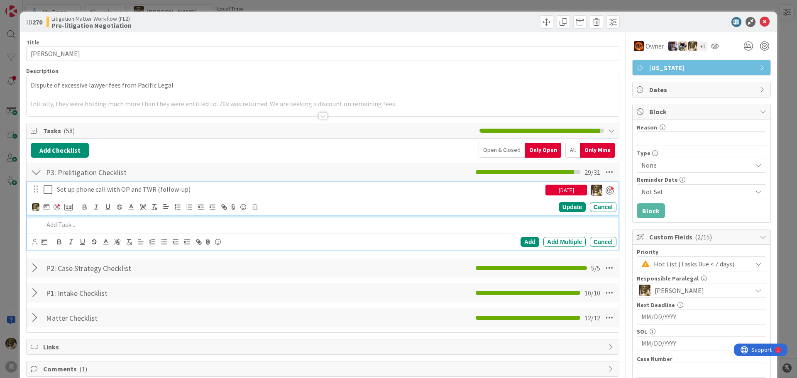
click at [217, 186] on p "Set up phone call with OP and TWR (follow-up)" at bounding box center [299, 190] width 485 height 10
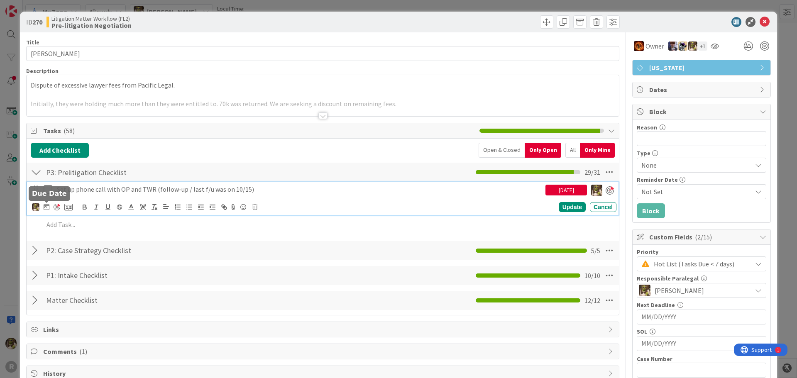
click at [46, 209] on icon at bounding box center [47, 206] width 6 height 7
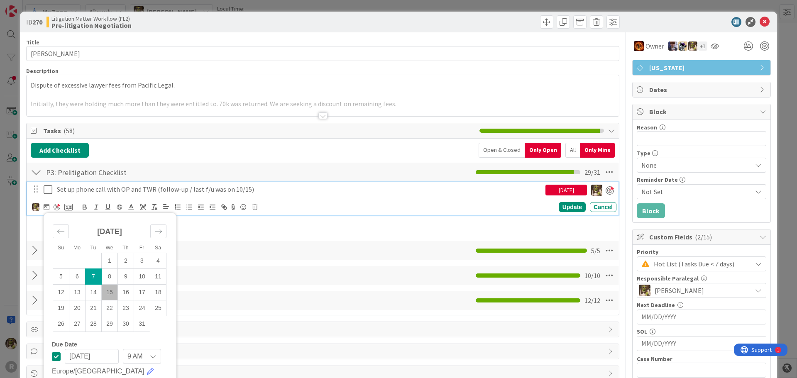
click at [144, 292] on td "17" at bounding box center [142, 292] width 16 height 16
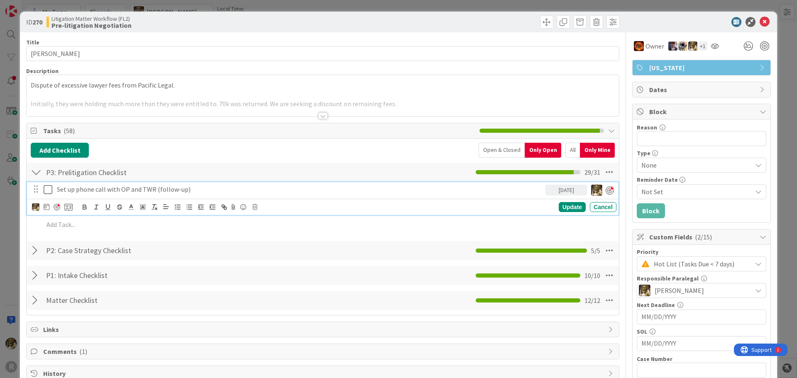
click at [200, 190] on p "Set up phone call with OP and TWR (follow-up)" at bounding box center [299, 190] width 485 height 10
click at [236, 190] on p "Set up phone call with OP and TWR (last f/u was on 10/15)" at bounding box center [299, 190] width 485 height 10
click at [47, 206] on icon at bounding box center [47, 206] width 6 height 7
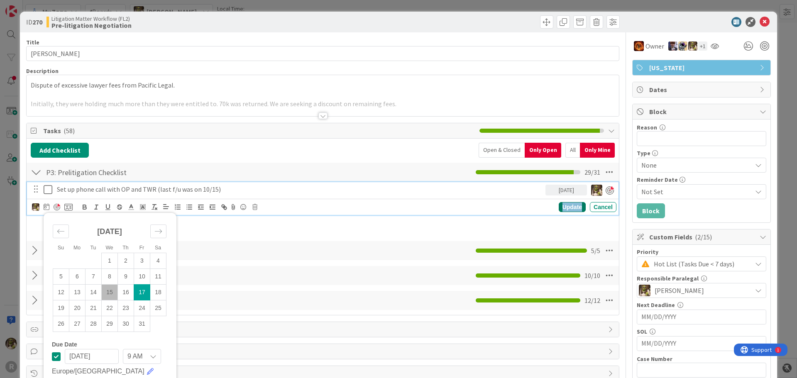
click at [572, 202] on div "Update" at bounding box center [572, 207] width 27 height 10
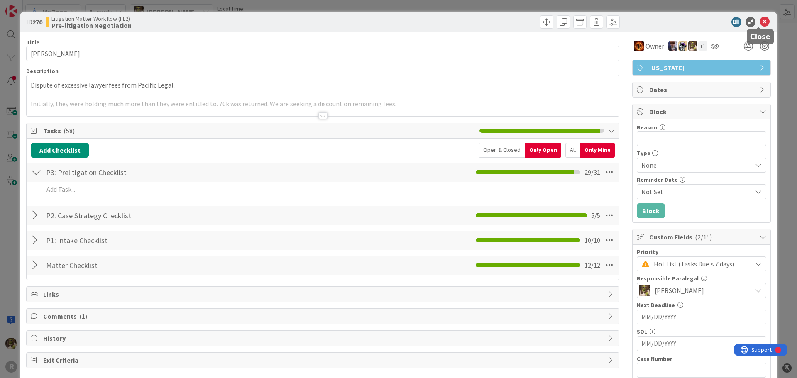
click at [760, 24] on icon at bounding box center [764, 22] width 10 height 10
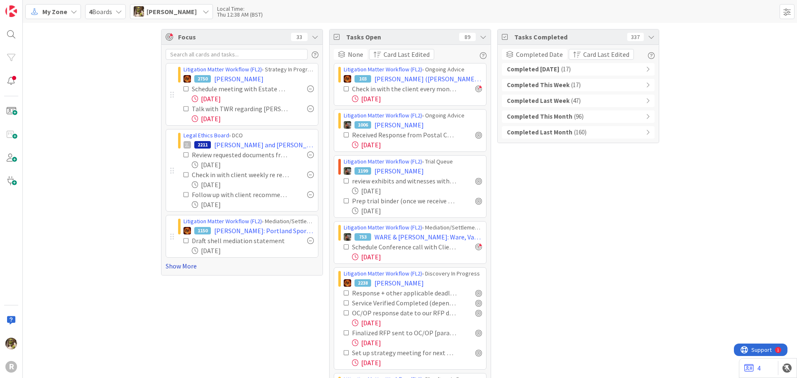
click at [180, 266] on link "Show More" at bounding box center [242, 266] width 153 height 10
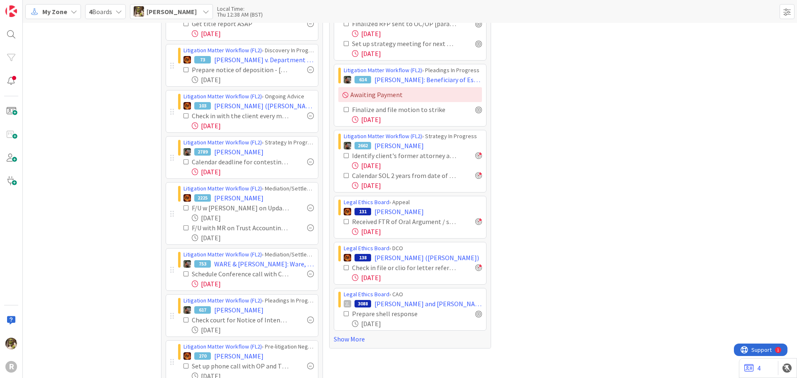
scroll to position [332, 0]
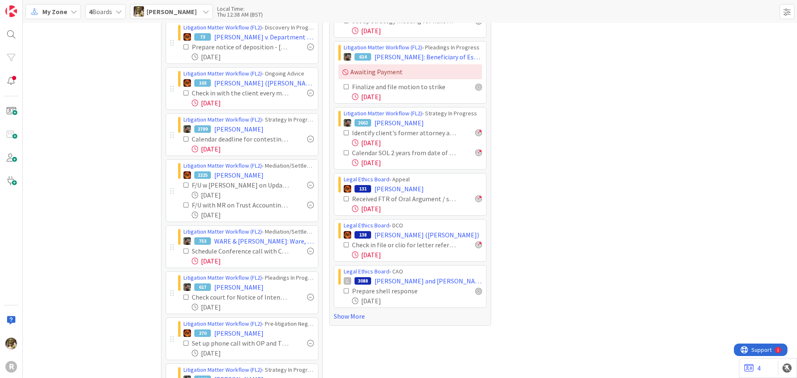
click at [308, 188] on div at bounding box center [310, 185] width 7 height 7
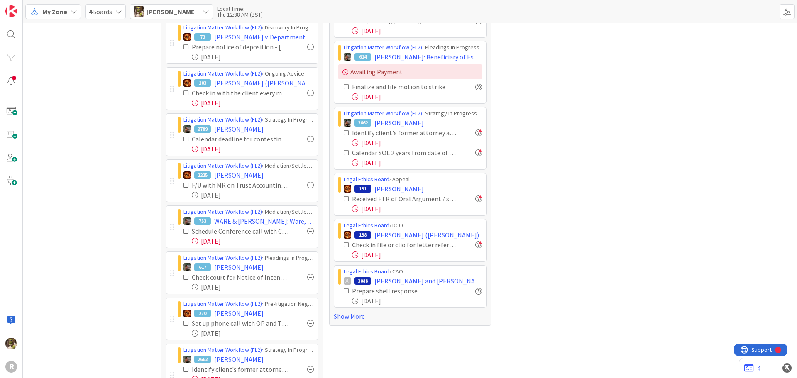
click at [308, 187] on div at bounding box center [310, 185] width 7 height 7
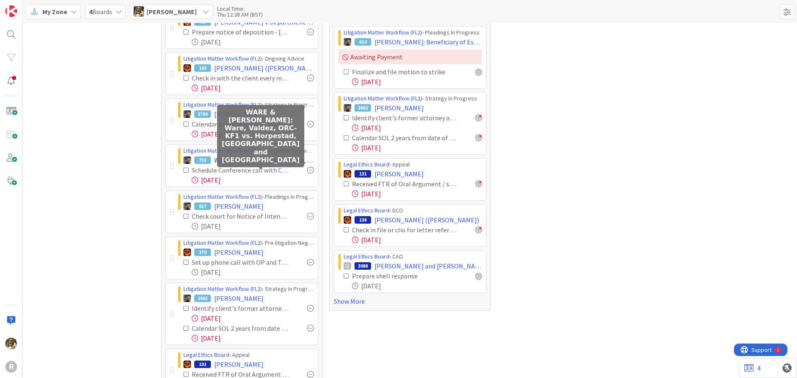
scroll to position [373, 0]
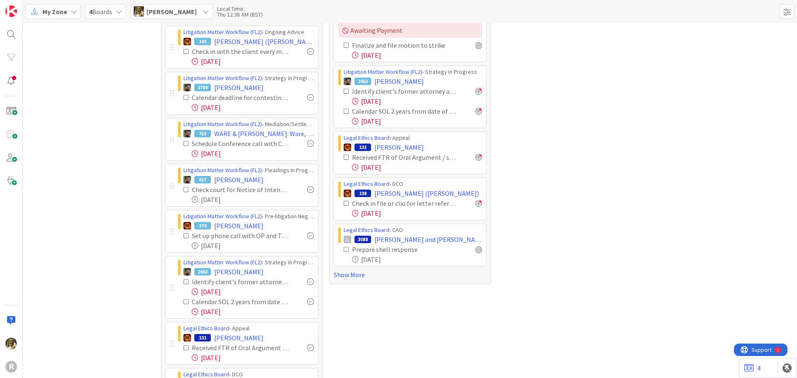
click at [310, 189] on div at bounding box center [310, 189] width 7 height 7
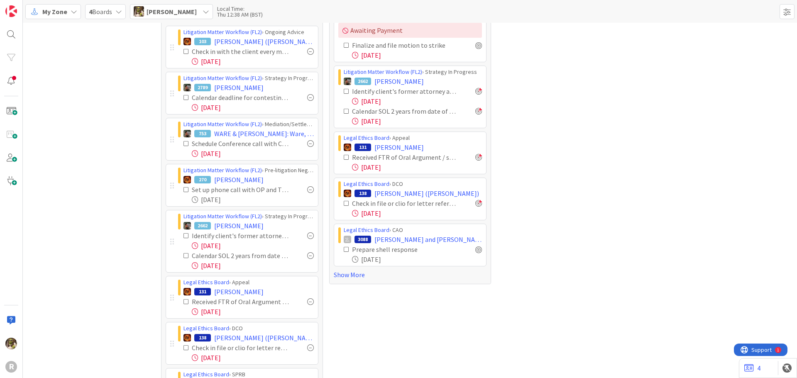
click at [309, 190] on div at bounding box center [310, 189] width 7 height 7
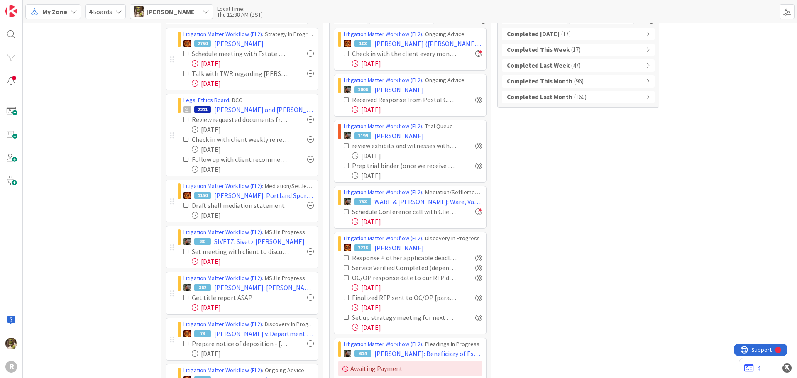
scroll to position [0, 0]
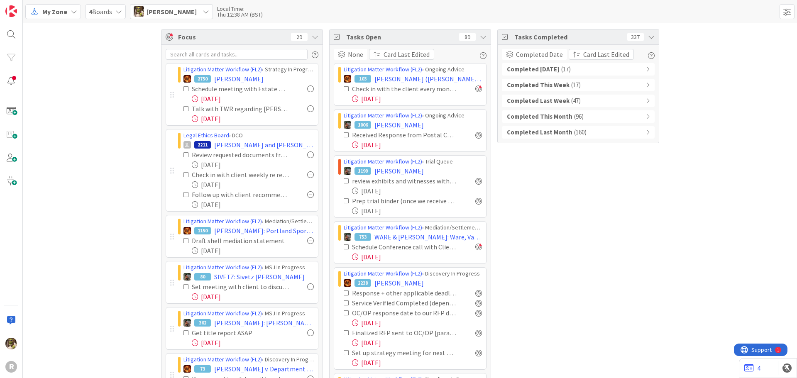
click at [597, 67] on div "Completed Today ( 17 )" at bounding box center [578, 69] width 153 height 12
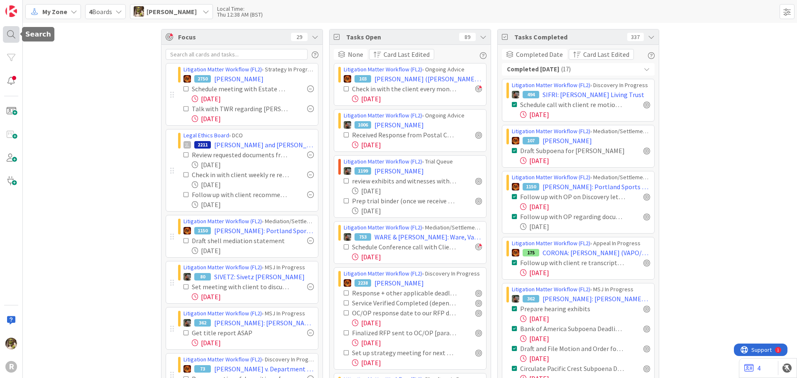
click at [12, 33] on div at bounding box center [11, 34] width 17 height 17
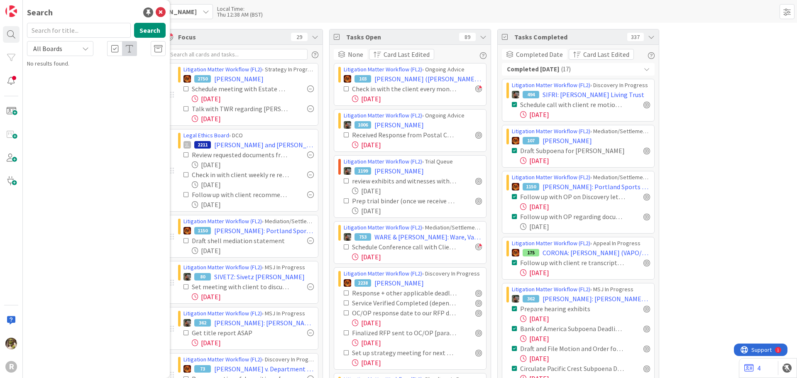
click at [55, 30] on input "text" at bounding box center [79, 30] width 104 height 15
type input "anderson"
click at [65, 72] on mark "ANDERSON" at bounding box center [81, 73] width 44 height 9
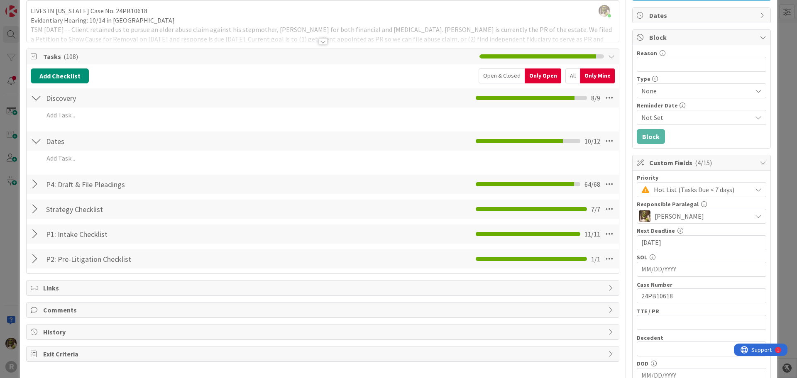
scroll to position [83, 0]
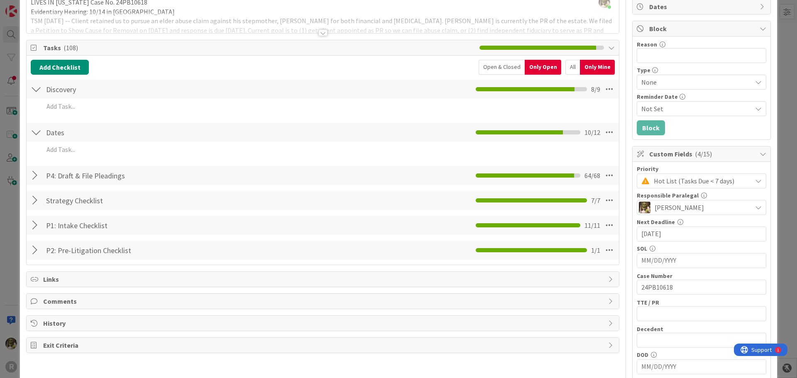
click at [28, 201] on div "Strategy Checklist Checklist Name 19 / 64 Strategy Checklist 7 / 7" at bounding box center [323, 200] width 592 height 19
click at [34, 201] on div at bounding box center [36, 200] width 11 height 15
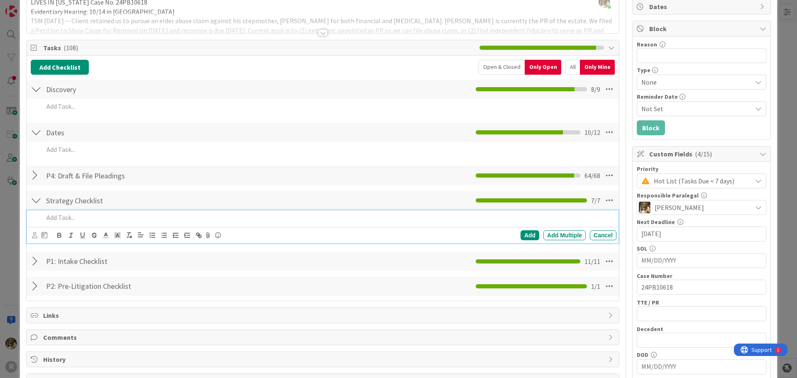
click at [46, 220] on p at bounding box center [328, 218] width 569 height 10
click at [35, 236] on icon at bounding box center [34, 235] width 5 height 6
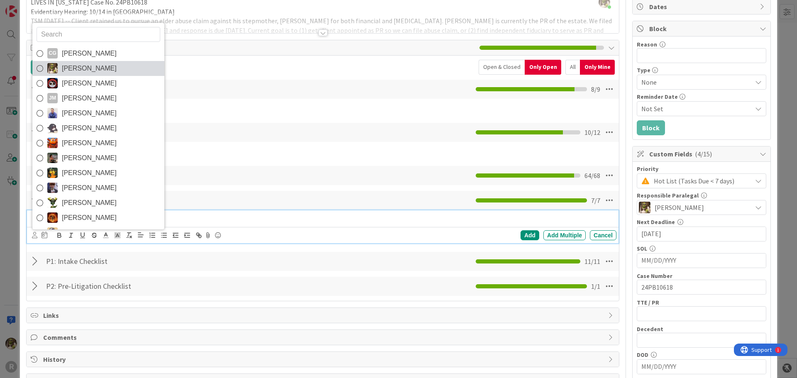
click at [38, 68] on icon at bounding box center [40, 68] width 7 height 12
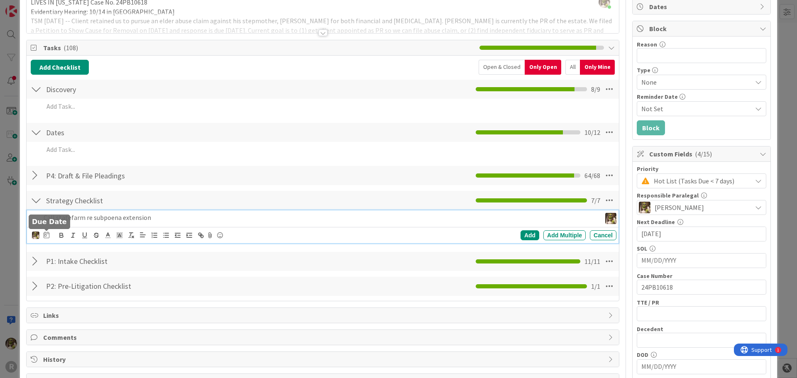
click at [47, 237] on icon at bounding box center [47, 235] width 6 height 7
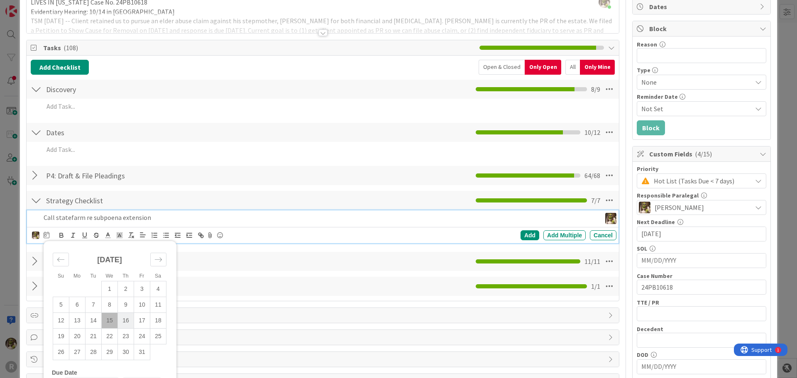
click at [121, 318] on td "16" at bounding box center [126, 320] width 16 height 16
type input "[DATE]"
click at [525, 235] on div "Add" at bounding box center [529, 235] width 19 height 10
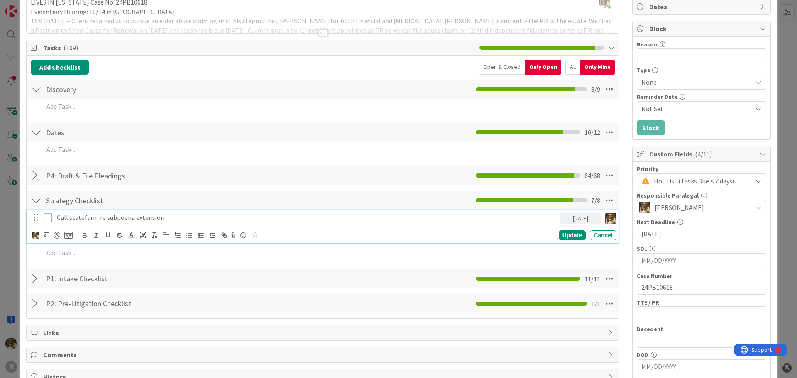
click at [134, 212] on div "Call statefarm re subpoena extension" at bounding box center [307, 217] width 506 height 15
click at [59, 234] on div at bounding box center [57, 235] width 7 height 7
click at [560, 234] on div "Update" at bounding box center [572, 236] width 27 height 10
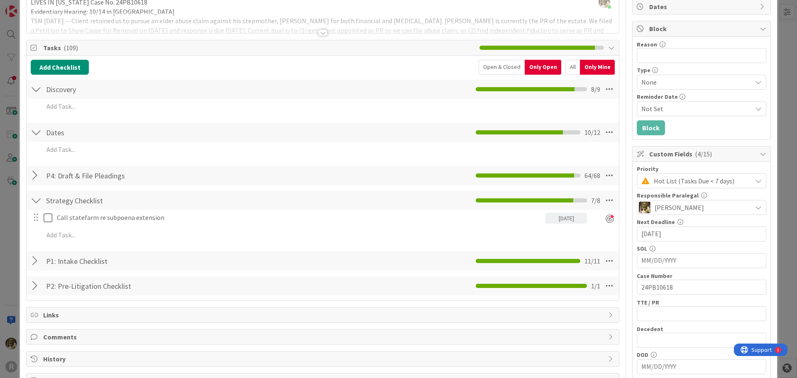
click at [307, 244] on div "Call statefarm re subpoena extension 10/16/2025 Update Cancel CG Casandra Garci…" at bounding box center [323, 228] width 584 height 36
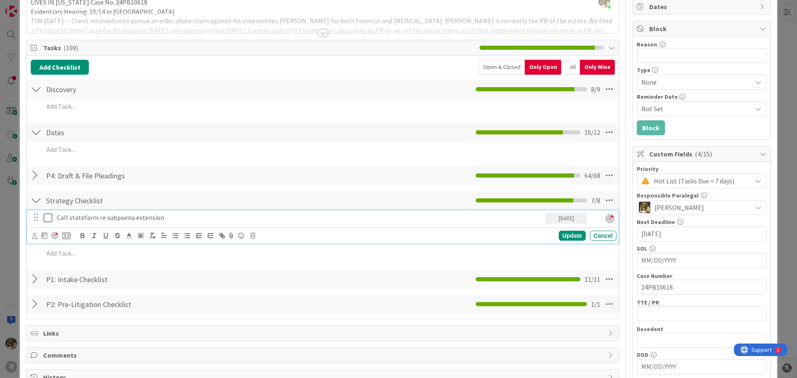
click at [74, 214] on p "Call statefarm re subpoena extension" at bounding box center [299, 218] width 485 height 10
click at [564, 233] on div "Update" at bounding box center [572, 236] width 27 height 10
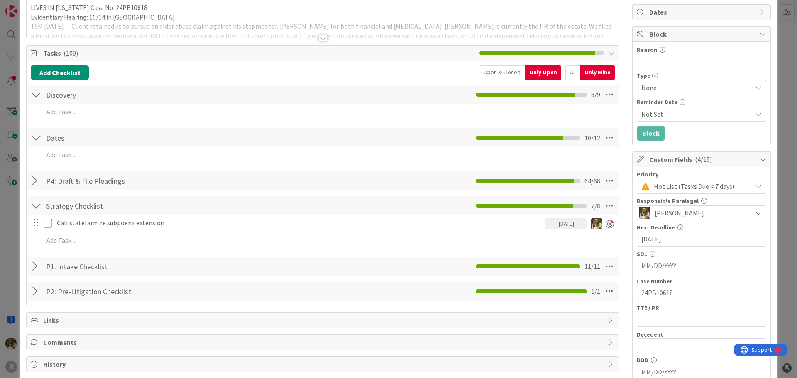
scroll to position [83, 0]
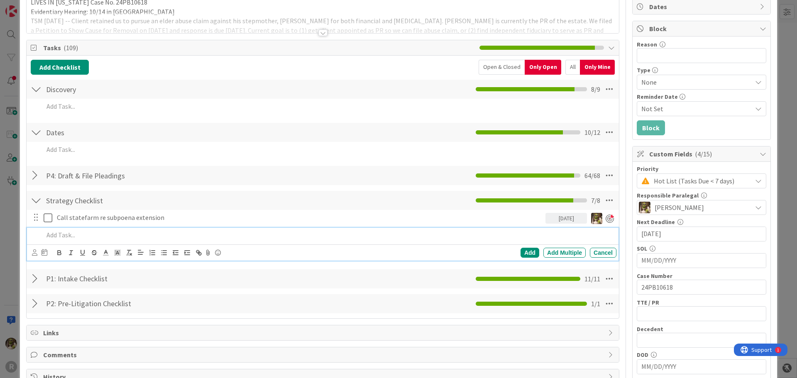
click at [106, 232] on p at bounding box center [328, 235] width 569 height 10
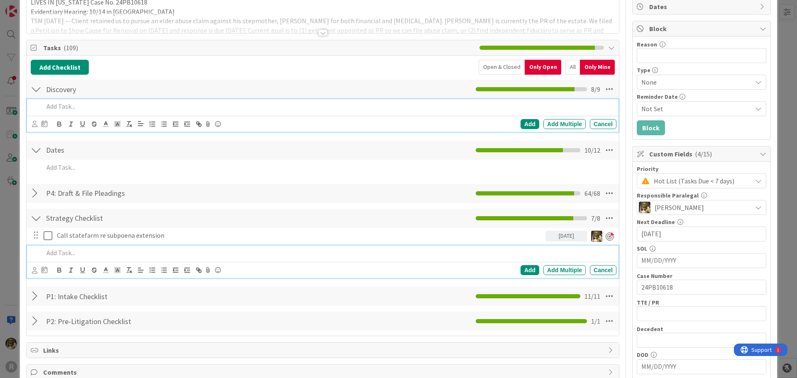
click at [63, 102] on div at bounding box center [328, 106] width 576 height 15
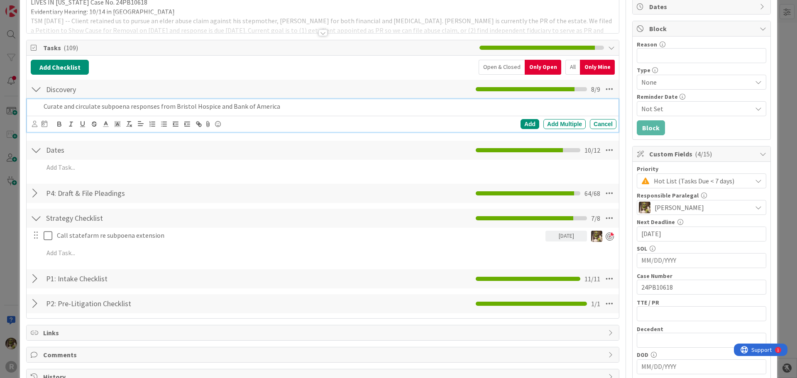
drag, startPoint x: 68, startPoint y: 105, endPoint x: 36, endPoint y: 126, distance: 38.1
click at [36, 126] on icon at bounding box center [34, 124] width 5 height 6
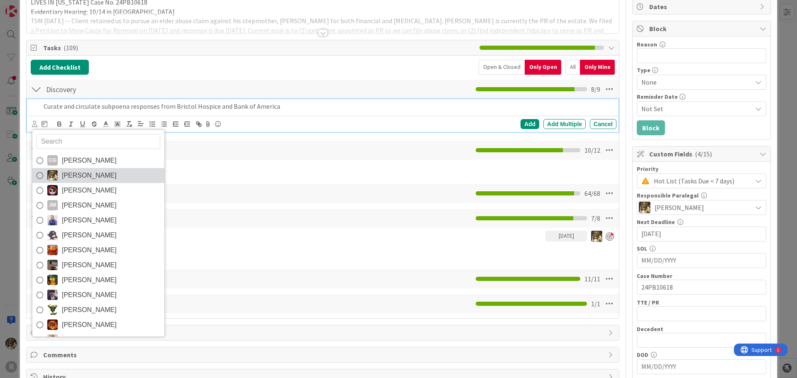
click at [81, 174] on span "[PERSON_NAME]" at bounding box center [89, 175] width 55 height 12
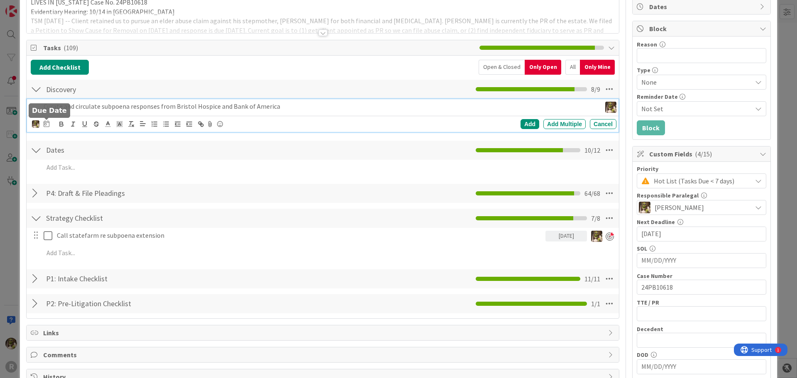
click at [46, 123] on icon at bounding box center [47, 123] width 6 height 7
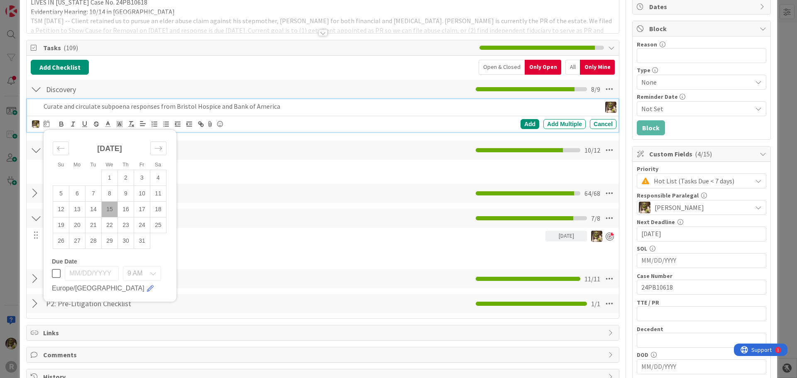
click at [111, 215] on td "15" at bounding box center [110, 209] width 16 height 16
type input "[DATE]"
click at [527, 123] on div "Add" at bounding box center [529, 124] width 19 height 10
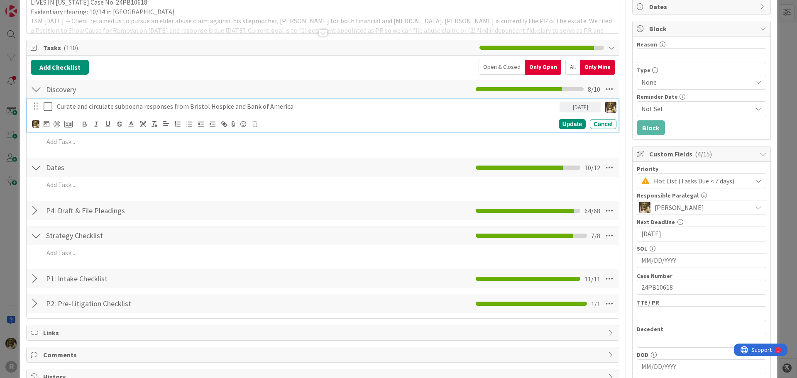
click at [82, 107] on p "Curate and circulate subpoena responses from Bristol Hospice and Bank of America" at bounding box center [306, 107] width 499 height 10
click at [48, 105] on icon at bounding box center [48, 107] width 9 height 10
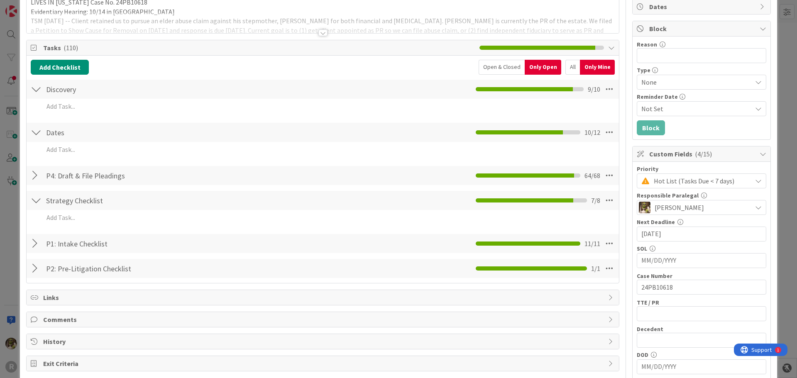
scroll to position [0, 0]
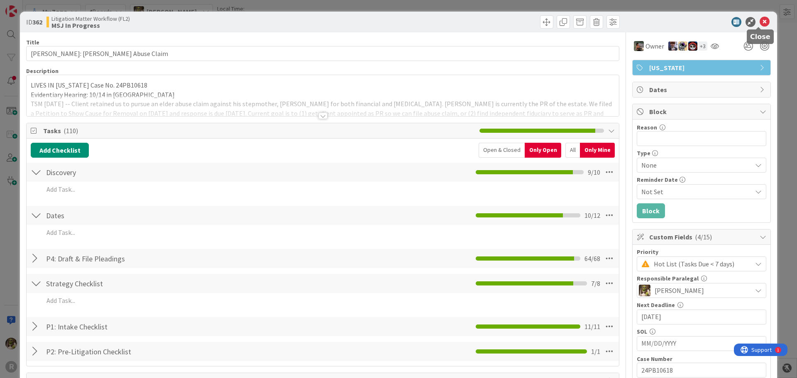
click at [759, 20] on icon at bounding box center [764, 22] width 10 height 10
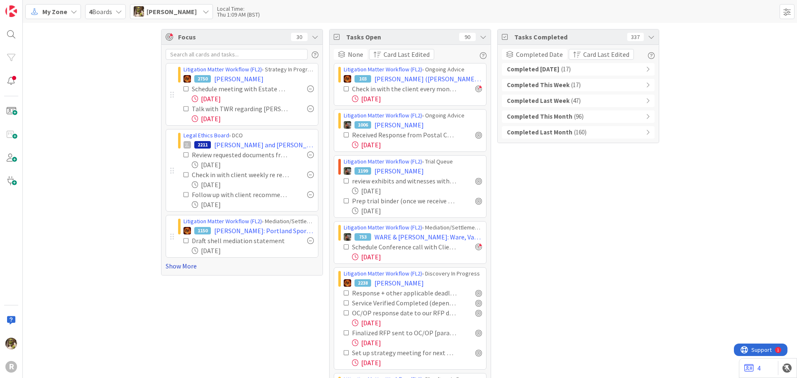
drag, startPoint x: 184, startPoint y: 265, endPoint x: 206, endPoint y: 255, distance: 24.7
click at [185, 264] on link "Show More" at bounding box center [242, 266] width 153 height 10
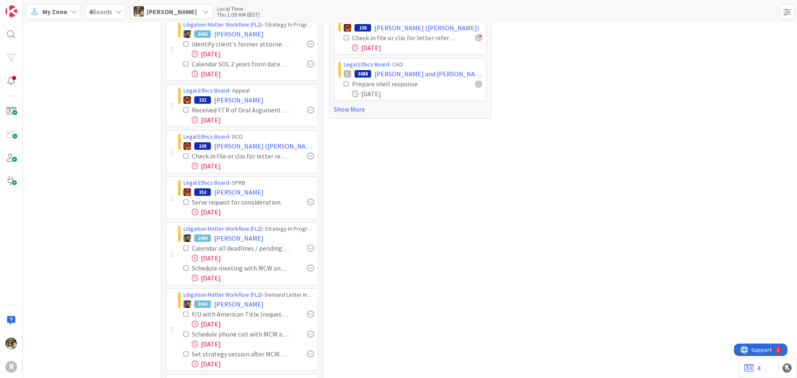
scroll to position [539, 0]
click at [254, 192] on span "[PERSON_NAME]" at bounding box center [238, 192] width 49 height 10
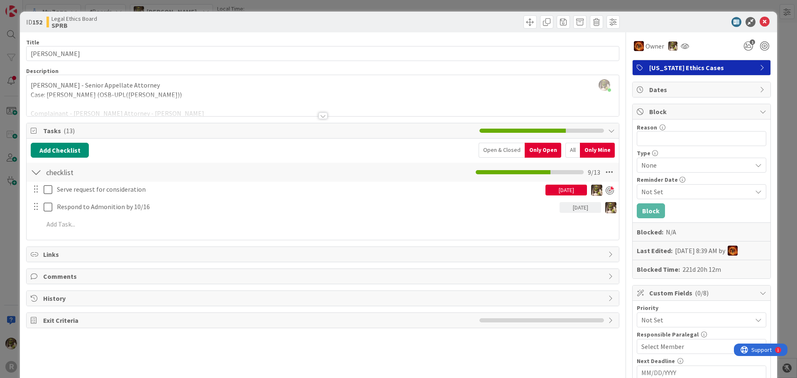
click at [565, 147] on div "All" at bounding box center [572, 150] width 15 height 15
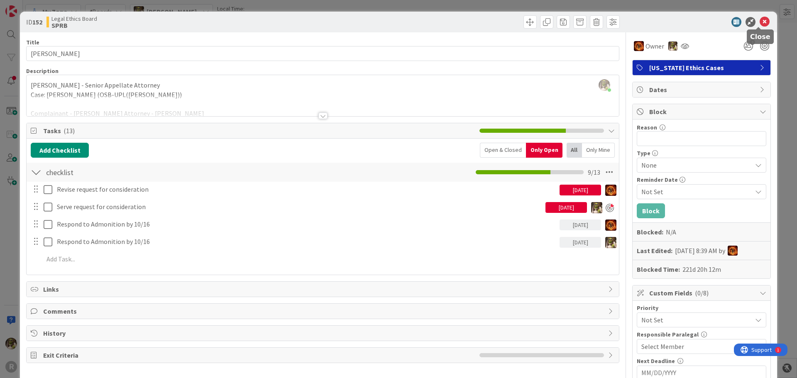
click at [759, 22] on icon at bounding box center [764, 22] width 10 height 10
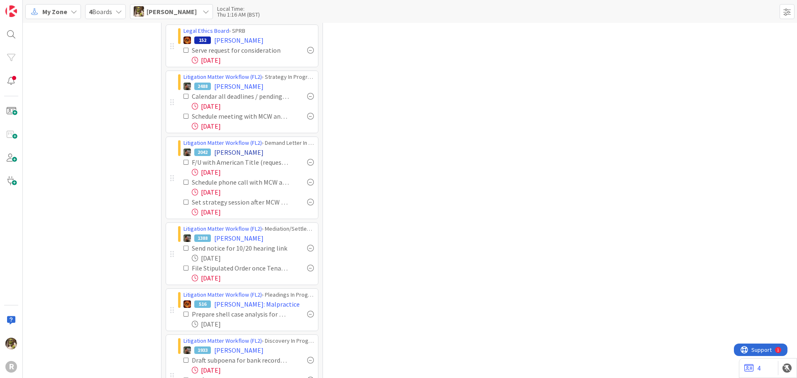
scroll to position [705, 0]
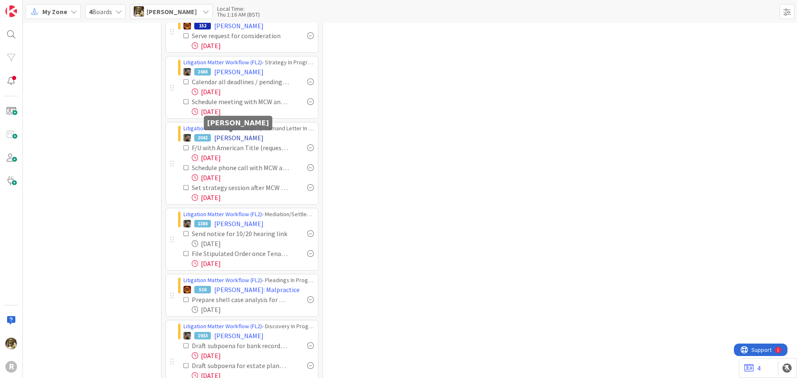
click at [234, 138] on span "[PERSON_NAME]" at bounding box center [238, 138] width 49 height 10
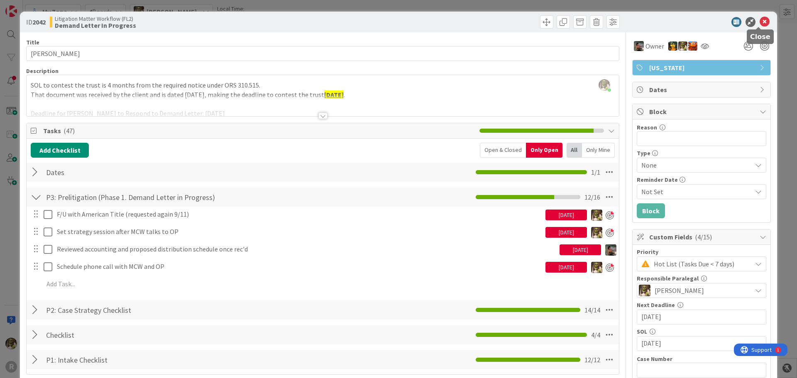
click at [759, 21] on icon at bounding box center [764, 22] width 10 height 10
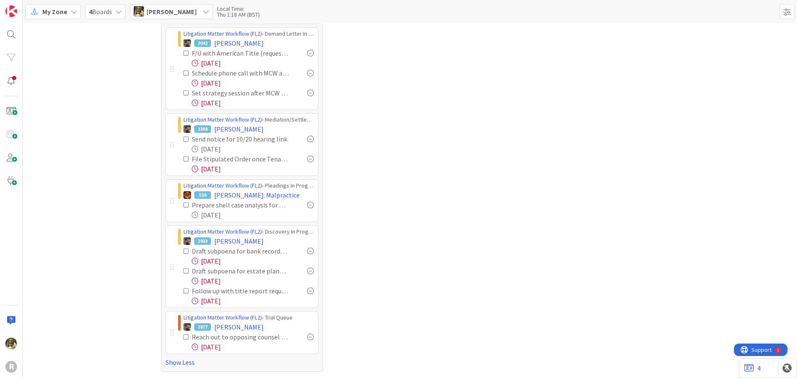
scroll to position [759, 0]
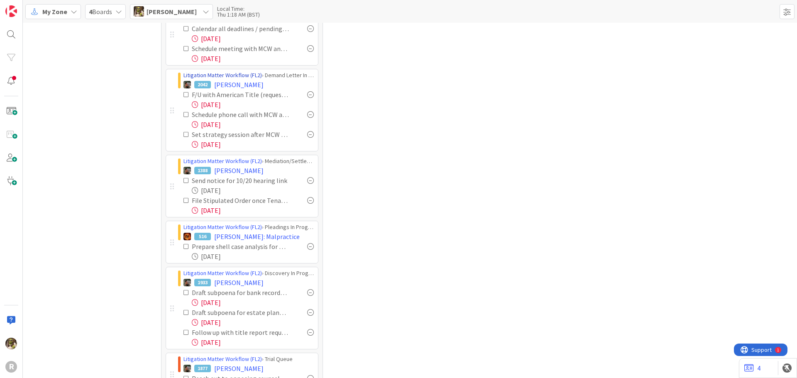
click at [227, 78] on link "Litigation Matter Workflow (FL2)" at bounding box center [222, 74] width 78 height 7
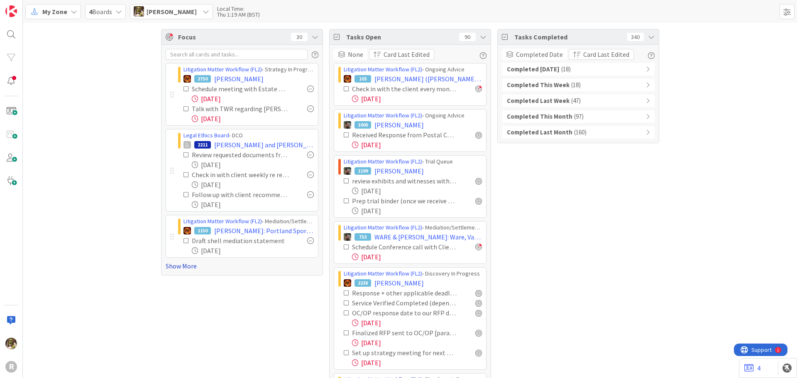
click at [178, 268] on link "Show More" at bounding box center [242, 266] width 153 height 10
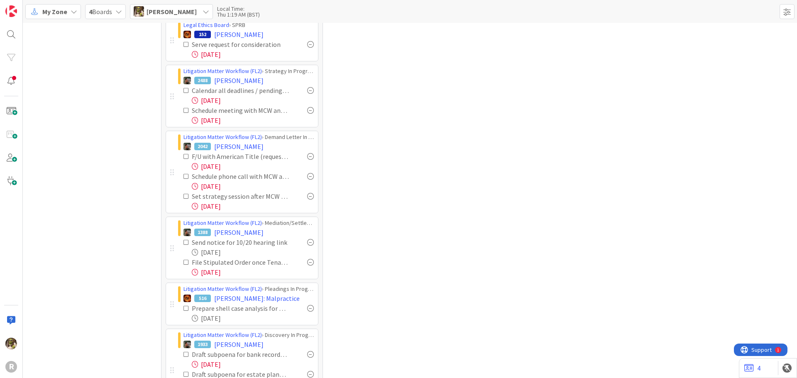
scroll to position [705, 0]
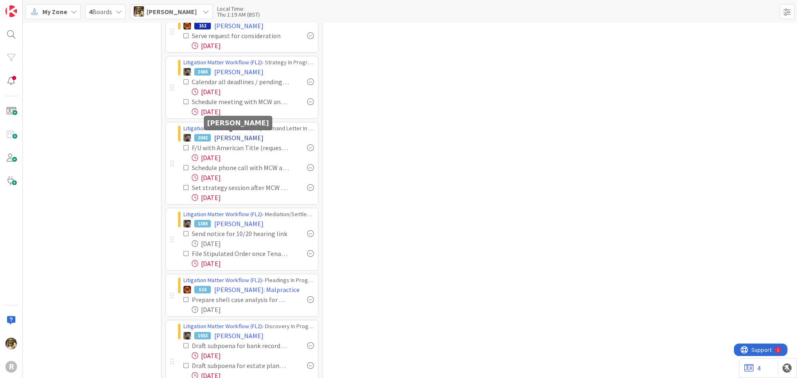
click at [237, 134] on span "[PERSON_NAME]" at bounding box center [238, 138] width 49 height 10
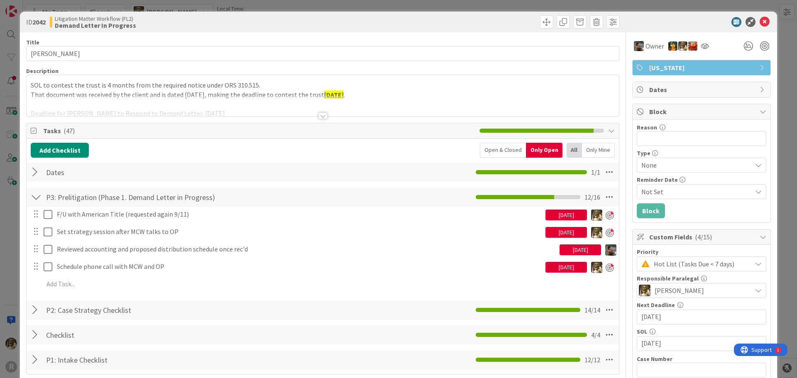
click at [320, 115] on div at bounding box center [322, 115] width 9 height 7
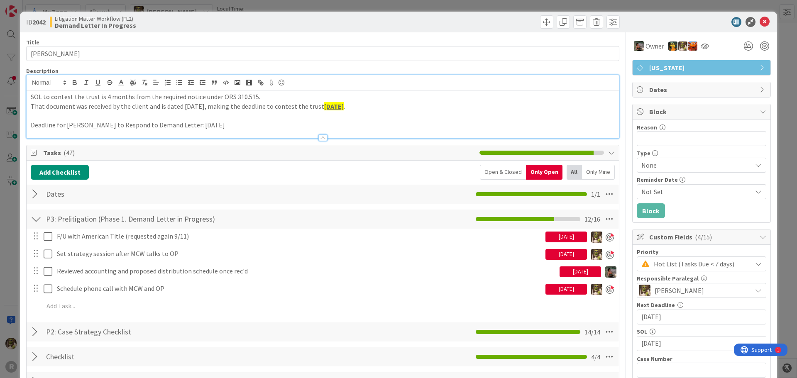
click at [503, 168] on div "Open & Closed" at bounding box center [503, 172] width 46 height 15
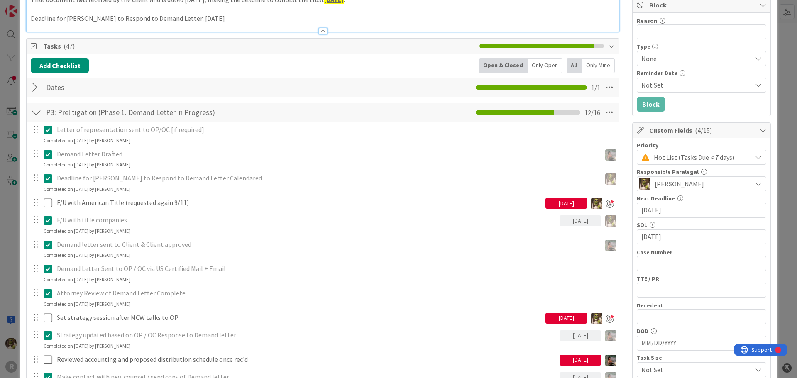
scroll to position [124, 0]
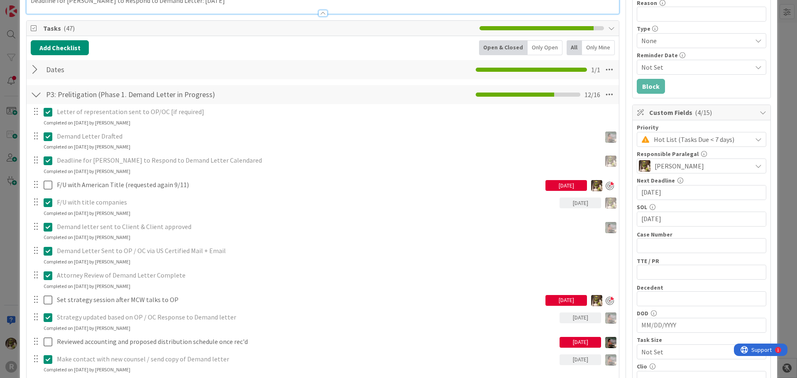
click at [586, 47] on div "Only Mine" at bounding box center [598, 47] width 33 height 15
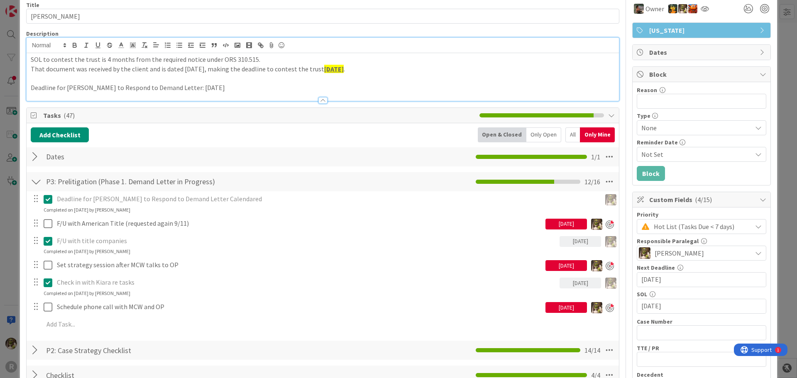
scroll to position [0, 0]
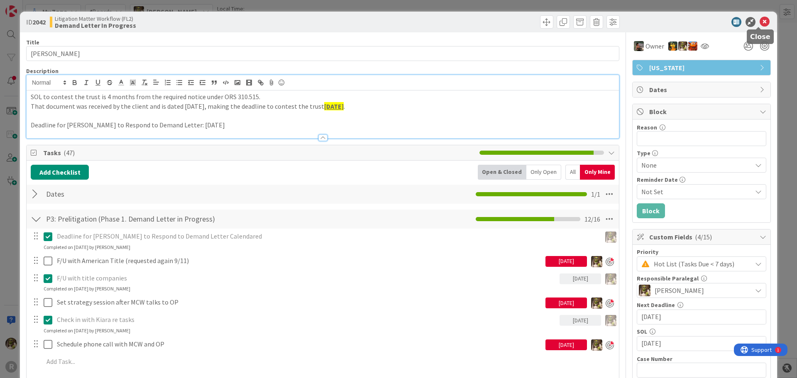
click at [759, 20] on icon at bounding box center [764, 22] width 10 height 10
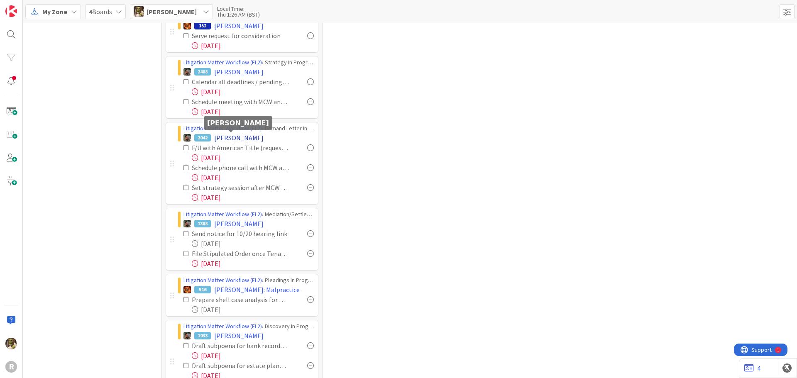
click at [244, 135] on span "[PERSON_NAME]" at bounding box center [238, 138] width 49 height 10
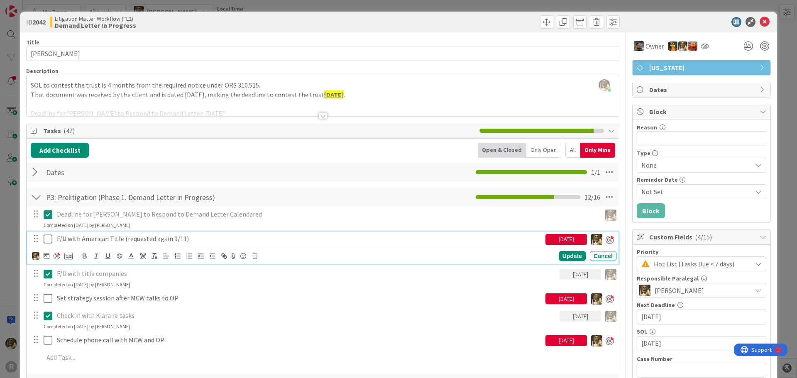
click at [104, 240] on p "F/U with American Title (requested again 9/11)" at bounding box center [299, 239] width 485 height 10
click at [44, 255] on icon at bounding box center [47, 255] width 6 height 7
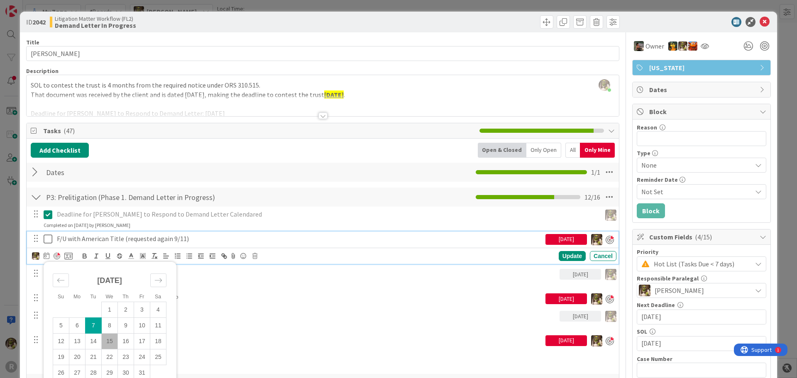
drag, startPoint x: 121, startPoint y: 343, endPoint x: 237, endPoint y: 311, distance: 119.7
click at [122, 343] on td "16" at bounding box center [126, 342] width 16 height 16
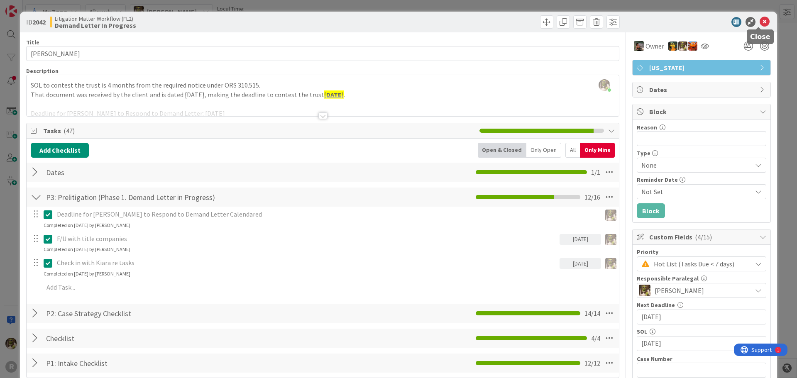
drag, startPoint x: 761, startPoint y: 24, endPoint x: 741, endPoint y: 35, distance: 22.1
click at [760, 24] on icon at bounding box center [764, 22] width 10 height 10
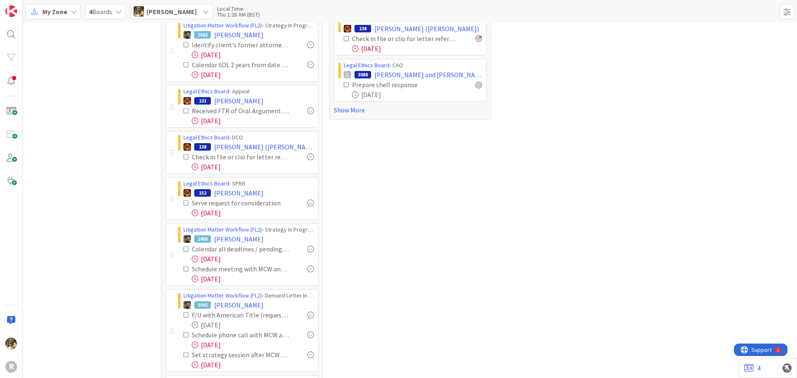
scroll to position [539, 0]
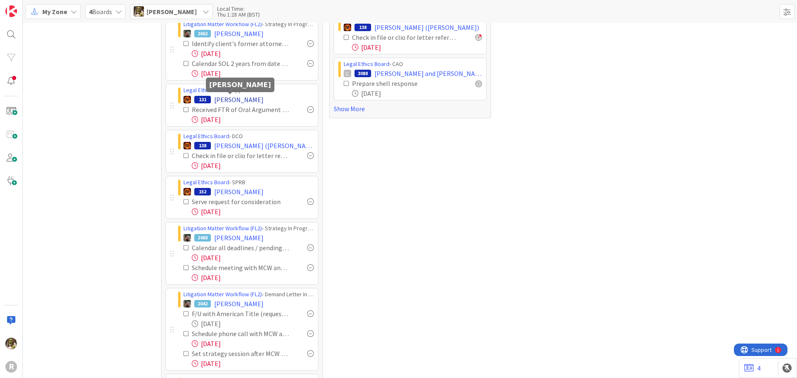
click at [238, 98] on span "[PERSON_NAME]" at bounding box center [238, 100] width 49 height 10
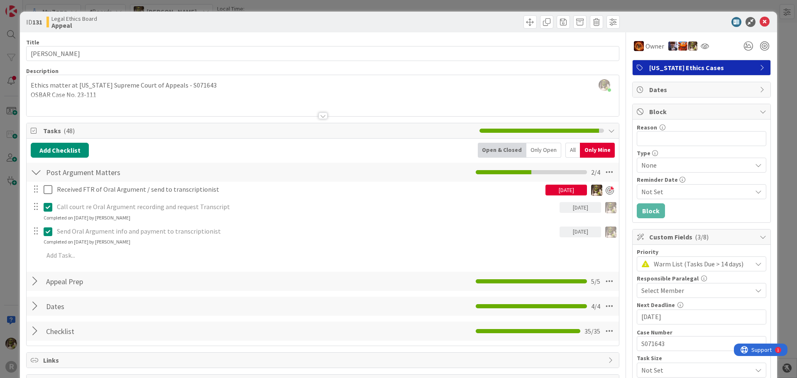
click at [39, 282] on div at bounding box center [36, 281] width 11 height 15
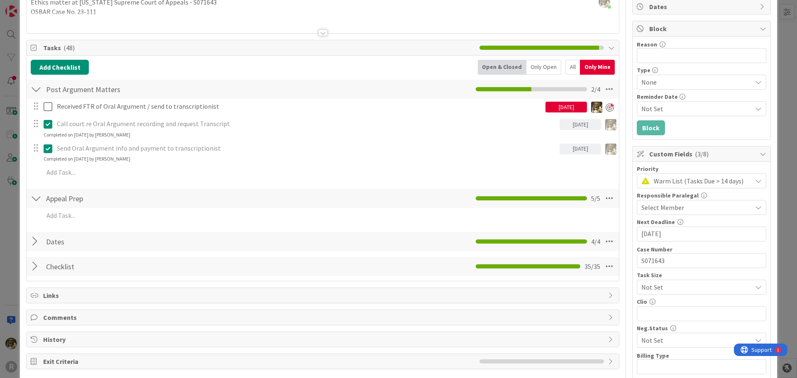
click at [36, 242] on div at bounding box center [36, 241] width 11 height 15
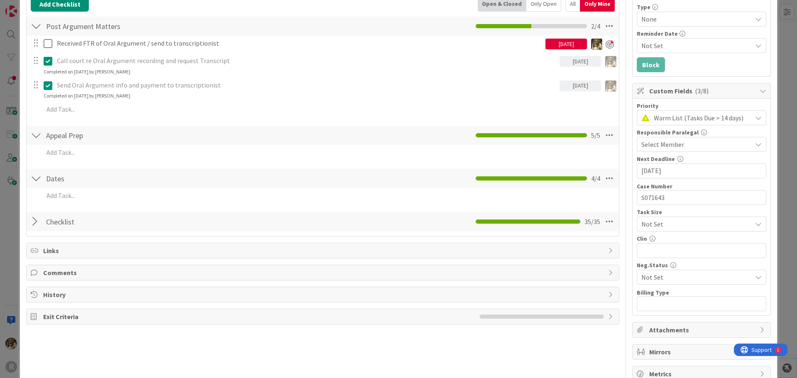
scroll to position [166, 0]
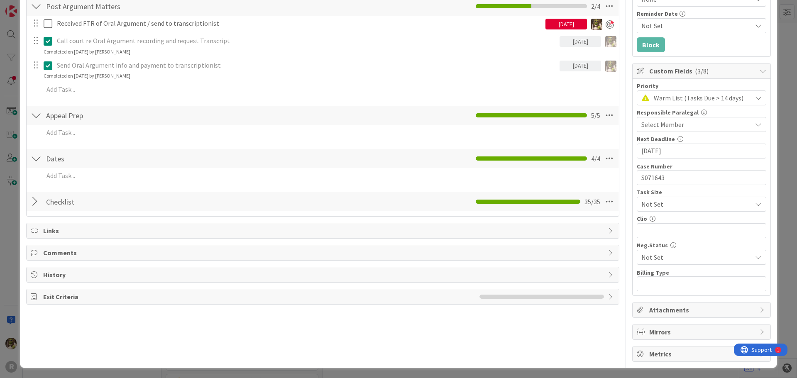
click at [37, 202] on div at bounding box center [36, 201] width 11 height 15
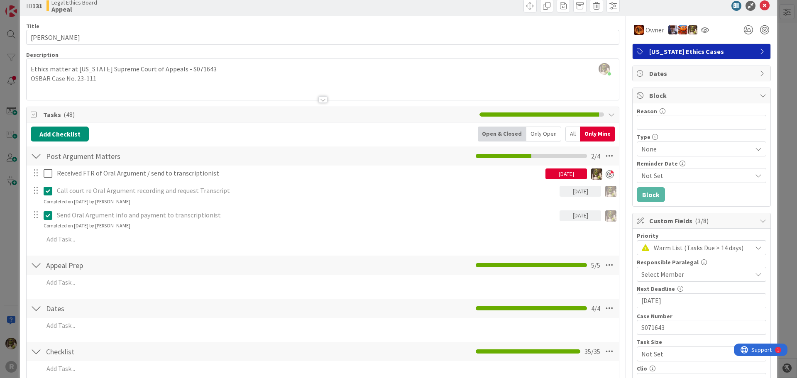
scroll to position [2, 0]
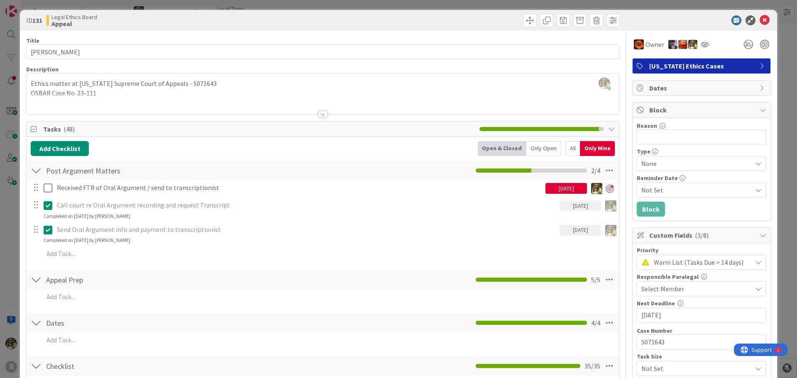
click at [320, 115] on div at bounding box center [322, 114] width 9 height 7
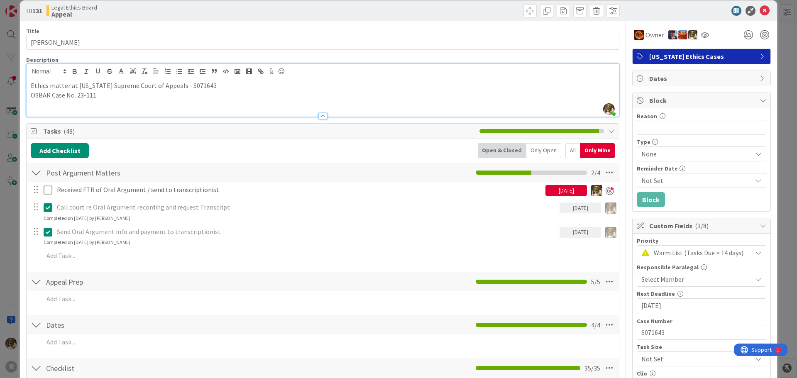
scroll to position [0, 0]
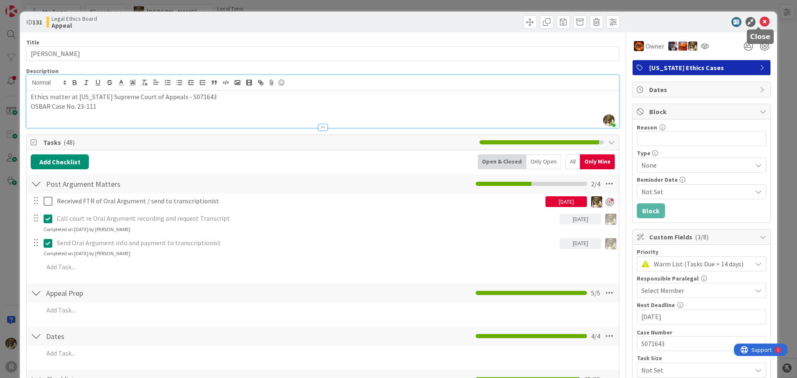
click at [761, 24] on icon at bounding box center [764, 22] width 10 height 10
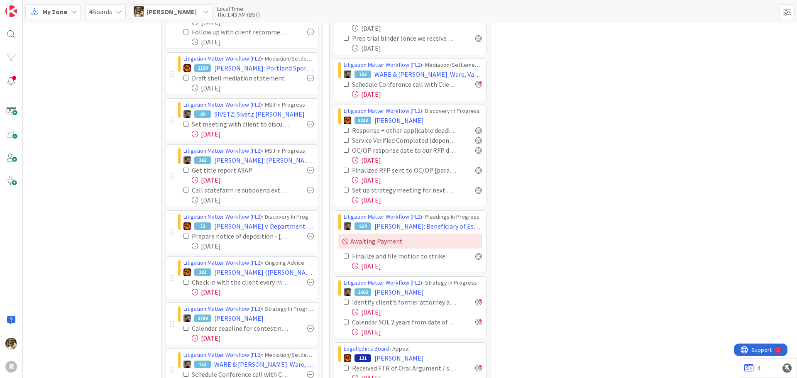
scroll to position [166, 0]
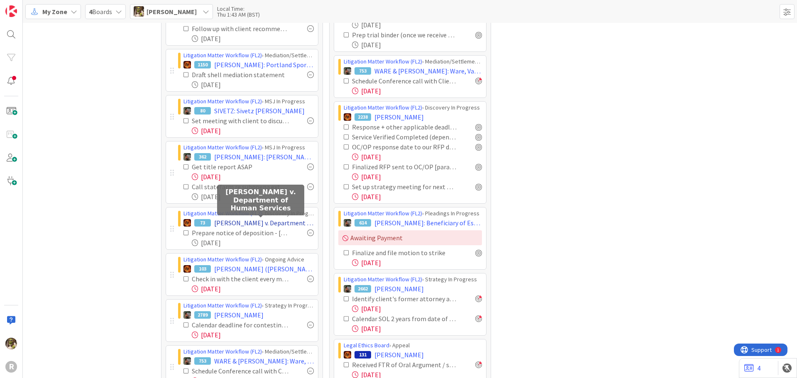
click at [273, 225] on span "[PERSON_NAME] v. Department of Human Services" at bounding box center [264, 223] width 100 height 10
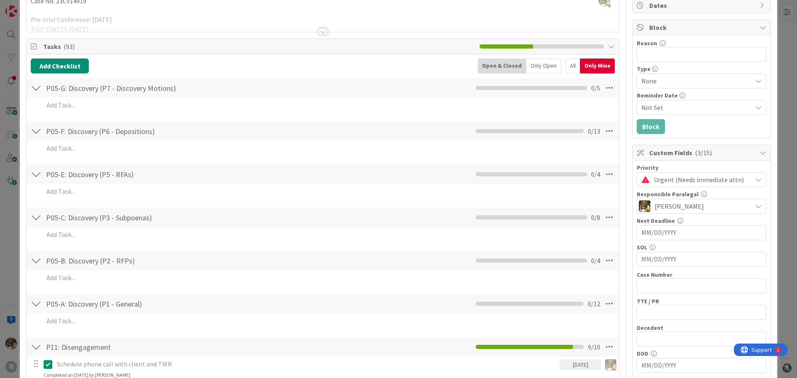
scroll to position [63, 0]
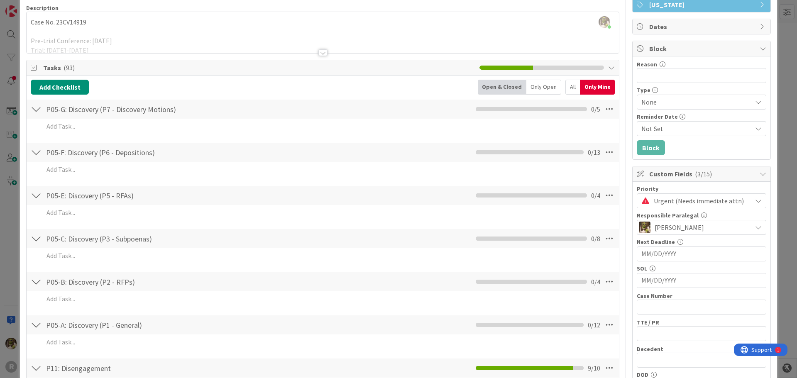
click at [536, 86] on div "Only Open" at bounding box center [543, 87] width 35 height 15
click at [41, 109] on div "P05-G: Discovery (P7 - Discovery Motions) Checklist Name 41 / 64 P05-G: Discove…" at bounding box center [323, 109] width 592 height 19
click at [39, 111] on div at bounding box center [36, 109] width 11 height 15
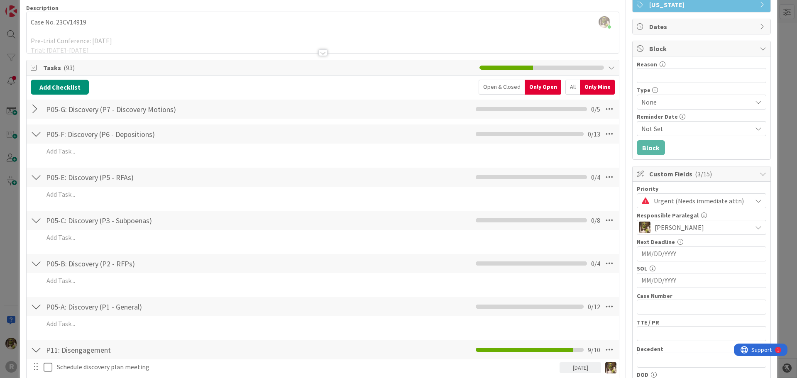
click at [37, 129] on div at bounding box center [36, 134] width 11 height 15
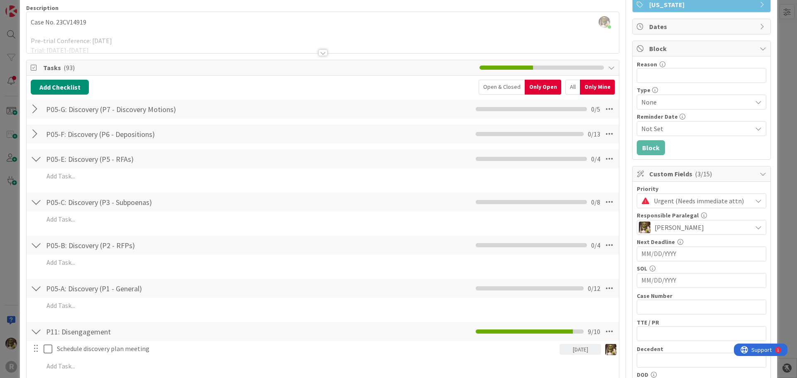
click at [36, 159] on div at bounding box center [36, 158] width 11 height 15
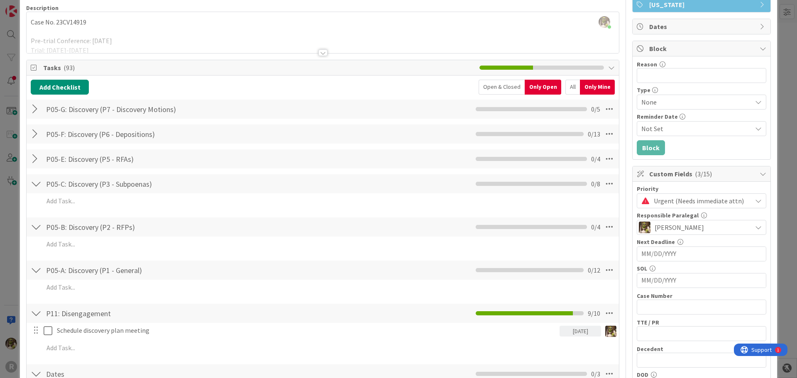
click at [36, 180] on div at bounding box center [36, 183] width 11 height 15
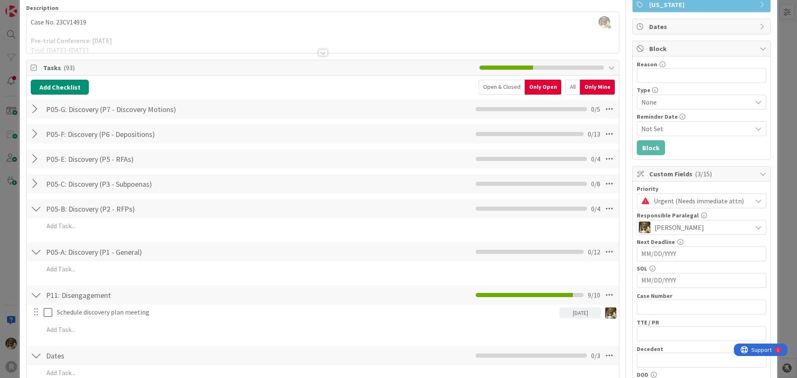
click at [34, 208] on div at bounding box center [36, 208] width 11 height 15
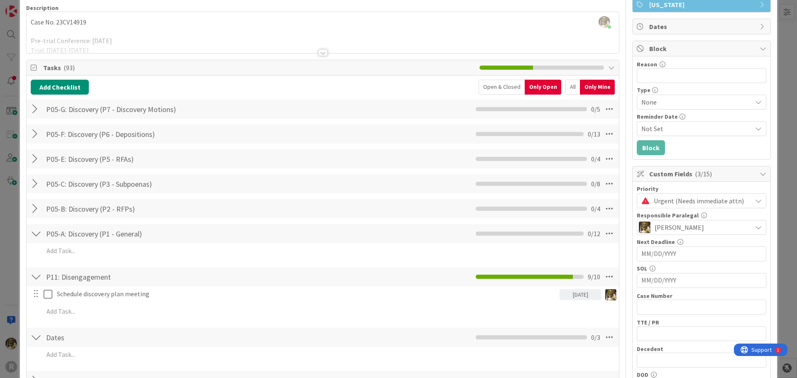
click at [33, 229] on div at bounding box center [36, 233] width 11 height 15
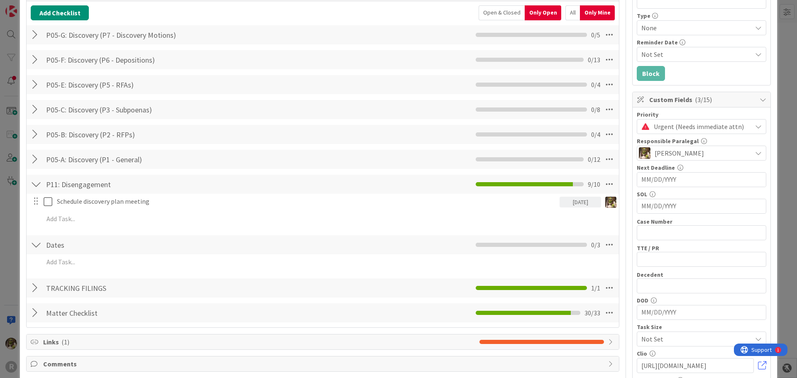
scroll to position [146, 0]
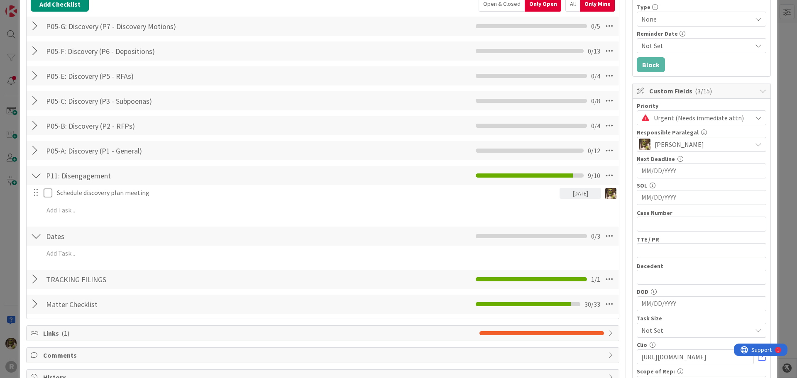
click at [34, 232] on div at bounding box center [36, 236] width 11 height 15
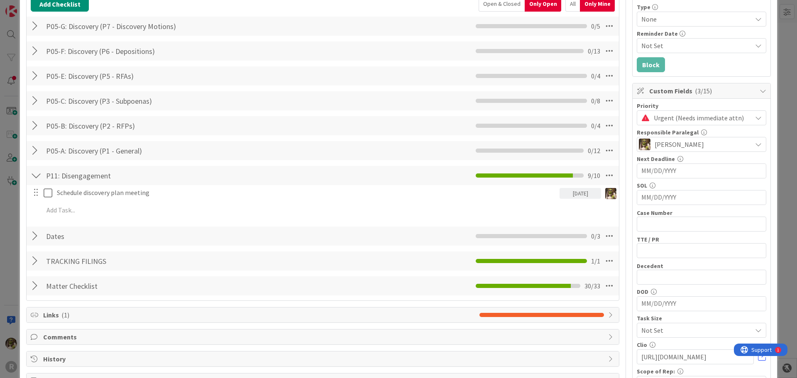
click at [35, 288] on div at bounding box center [36, 285] width 11 height 15
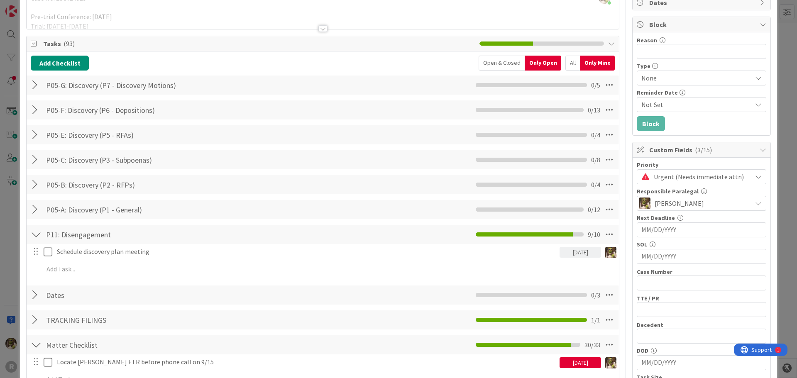
scroll to position [63, 0]
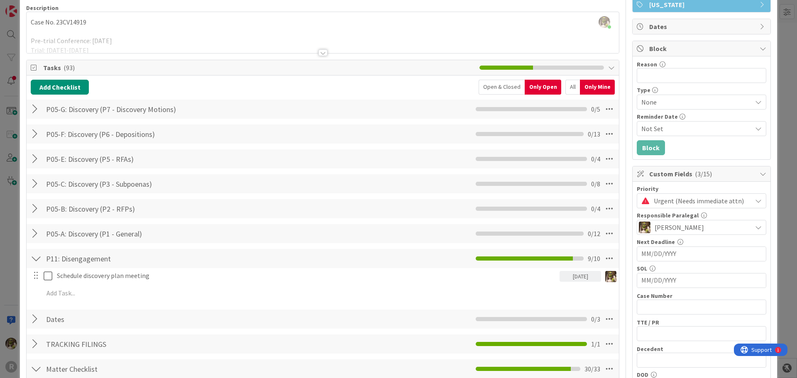
click at [33, 259] on div at bounding box center [36, 258] width 11 height 15
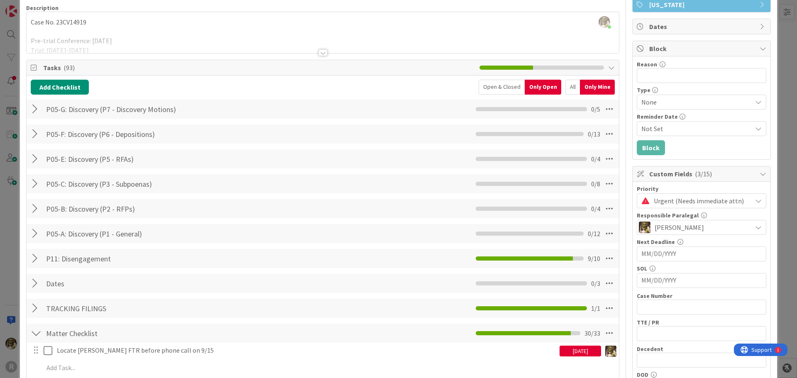
click at [34, 258] on div at bounding box center [36, 258] width 11 height 15
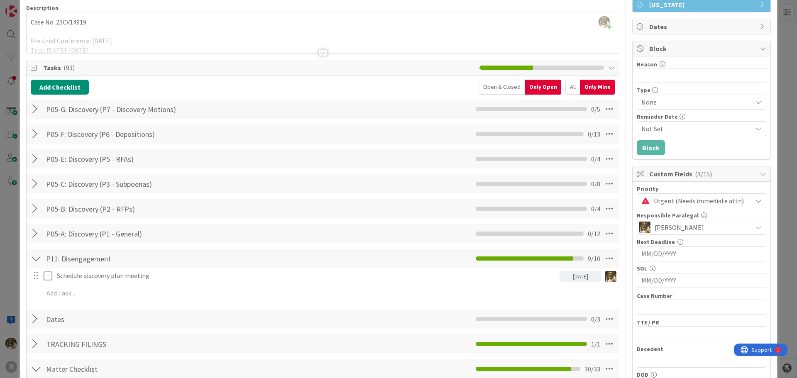
click at [34, 258] on div at bounding box center [36, 258] width 11 height 15
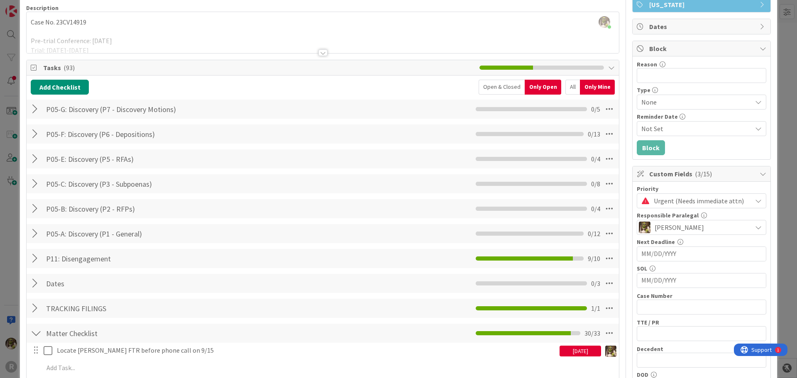
click at [35, 233] on div at bounding box center [36, 233] width 11 height 15
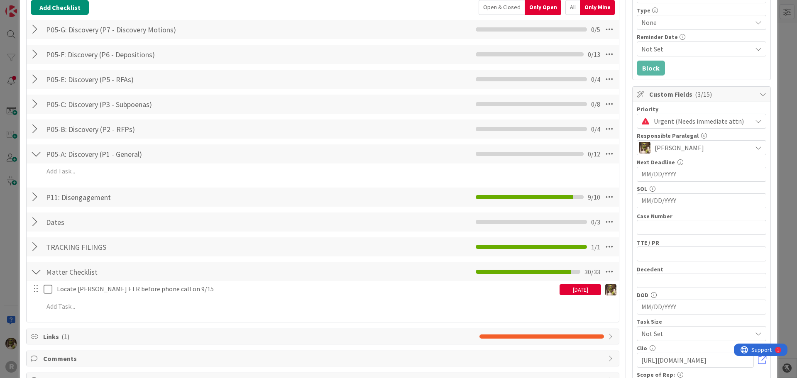
scroll to position [146, 0]
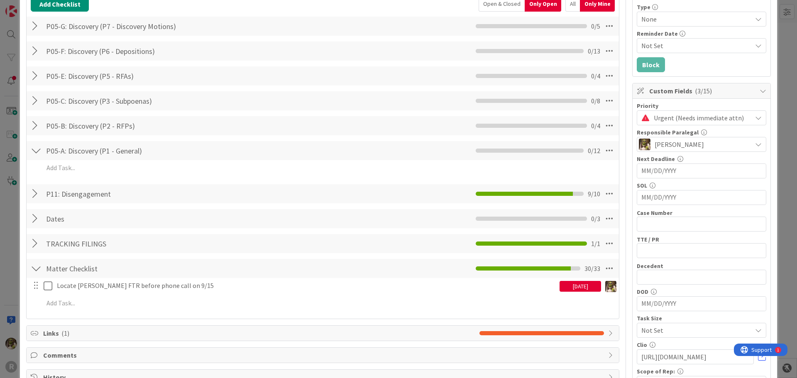
click at [32, 190] on div at bounding box center [36, 193] width 11 height 15
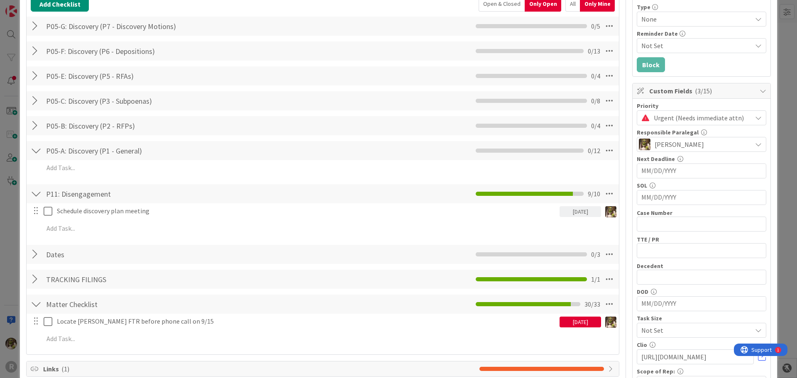
click at [34, 190] on div at bounding box center [36, 193] width 11 height 15
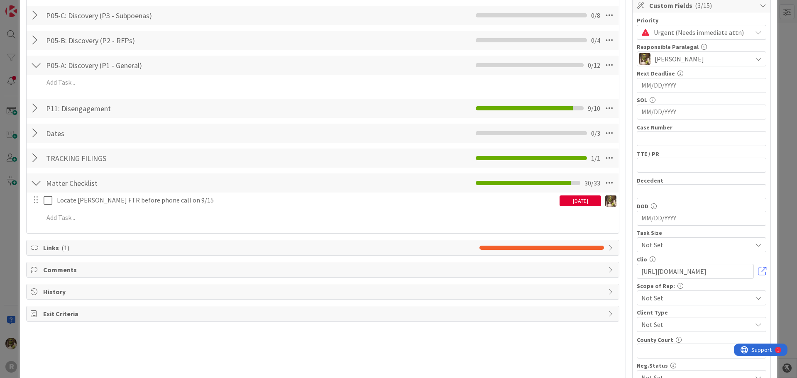
scroll to position [229, 0]
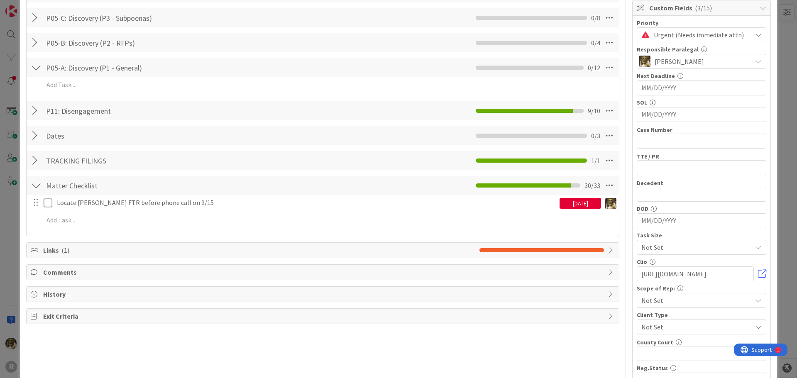
click at [41, 160] on div at bounding box center [36, 160] width 11 height 15
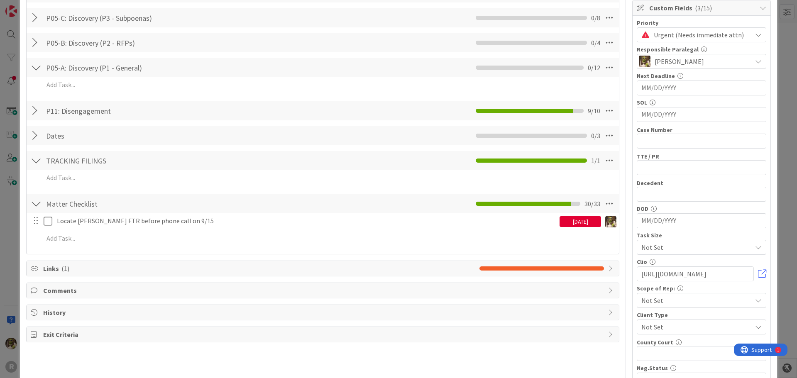
click at [39, 140] on div at bounding box center [36, 135] width 11 height 15
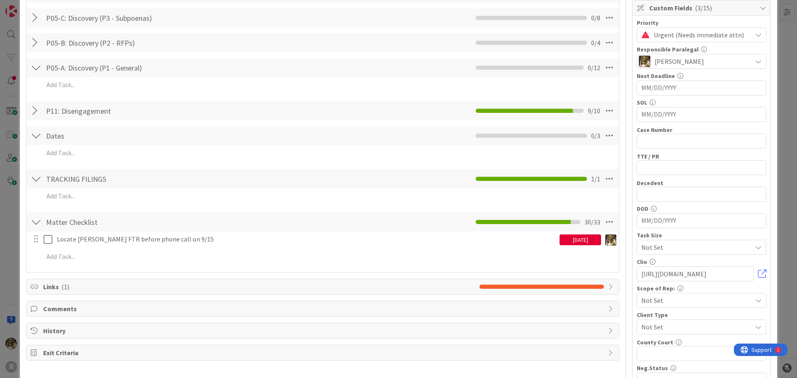
click at [41, 112] on div at bounding box center [36, 110] width 11 height 15
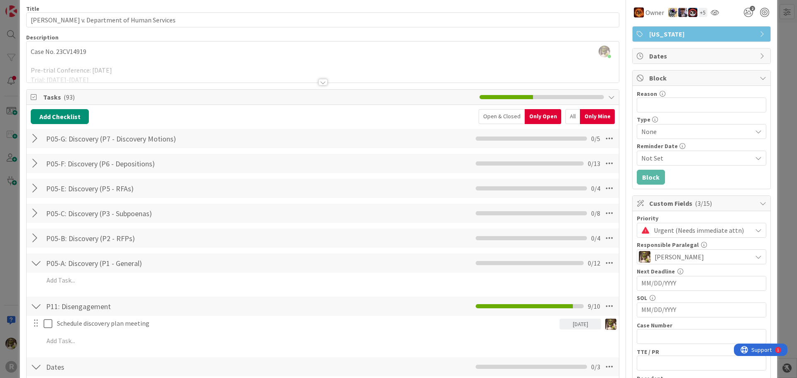
scroll to position [0, 0]
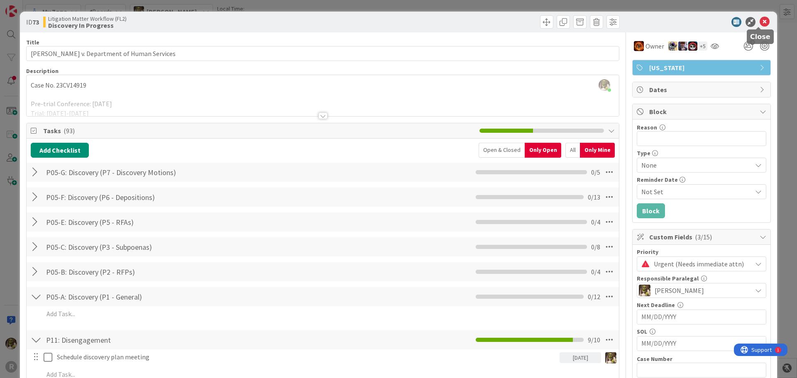
click at [759, 20] on icon at bounding box center [764, 22] width 10 height 10
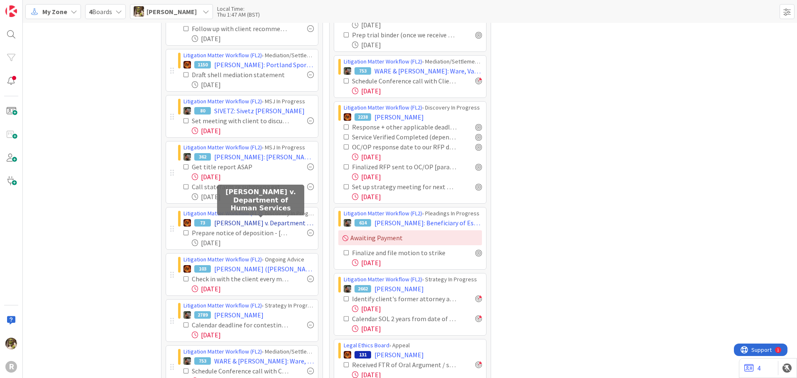
click at [248, 222] on span "[PERSON_NAME] v. Department of Human Services" at bounding box center [264, 223] width 100 height 10
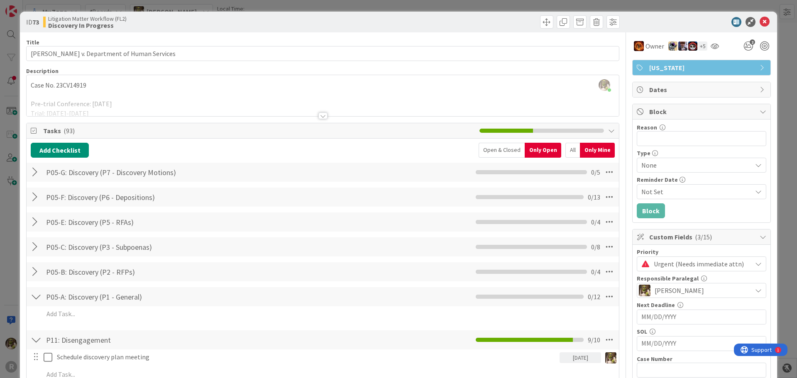
drag, startPoint x: 759, startPoint y: 16, endPoint x: 757, endPoint y: 21, distance: 4.9
click at [757, 21] on div "ID 73 Litigation Matter Workflow (FL2) Discovery In Progress" at bounding box center [398, 22] width 757 height 21
click at [759, 21] on icon at bounding box center [764, 22] width 10 height 10
